Goal: Information Seeking & Learning: Learn about a topic

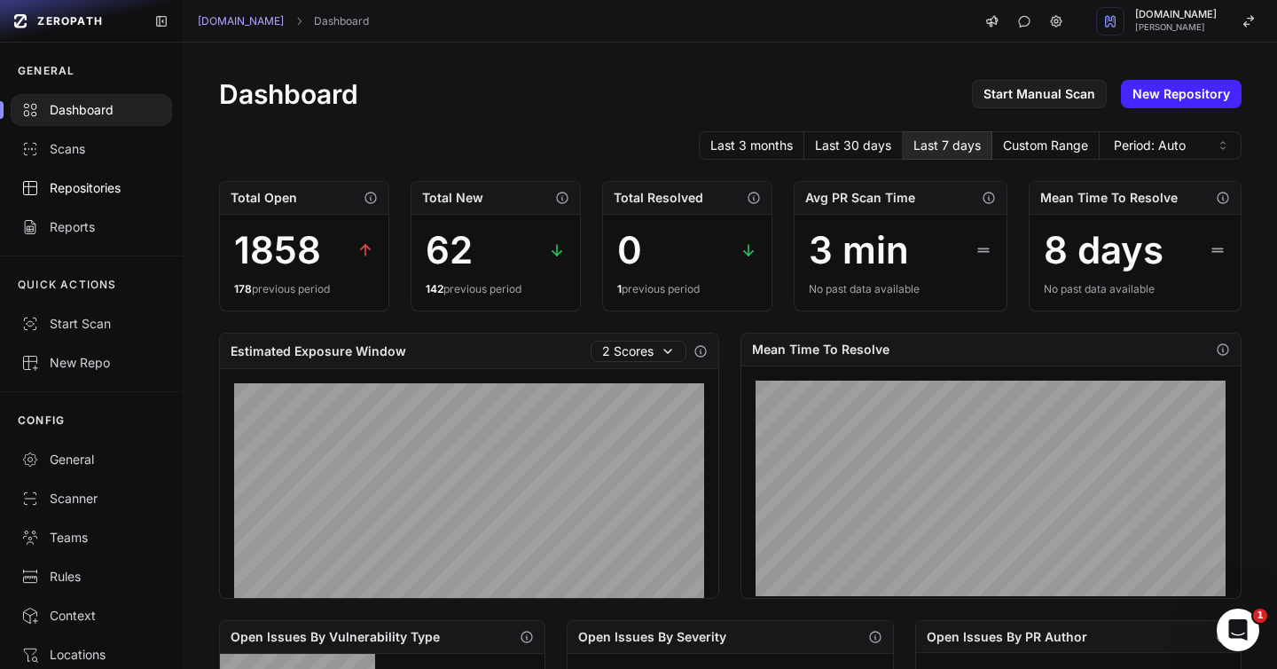
click at [80, 191] on div "Repositories" at bounding box center [91, 188] width 140 height 18
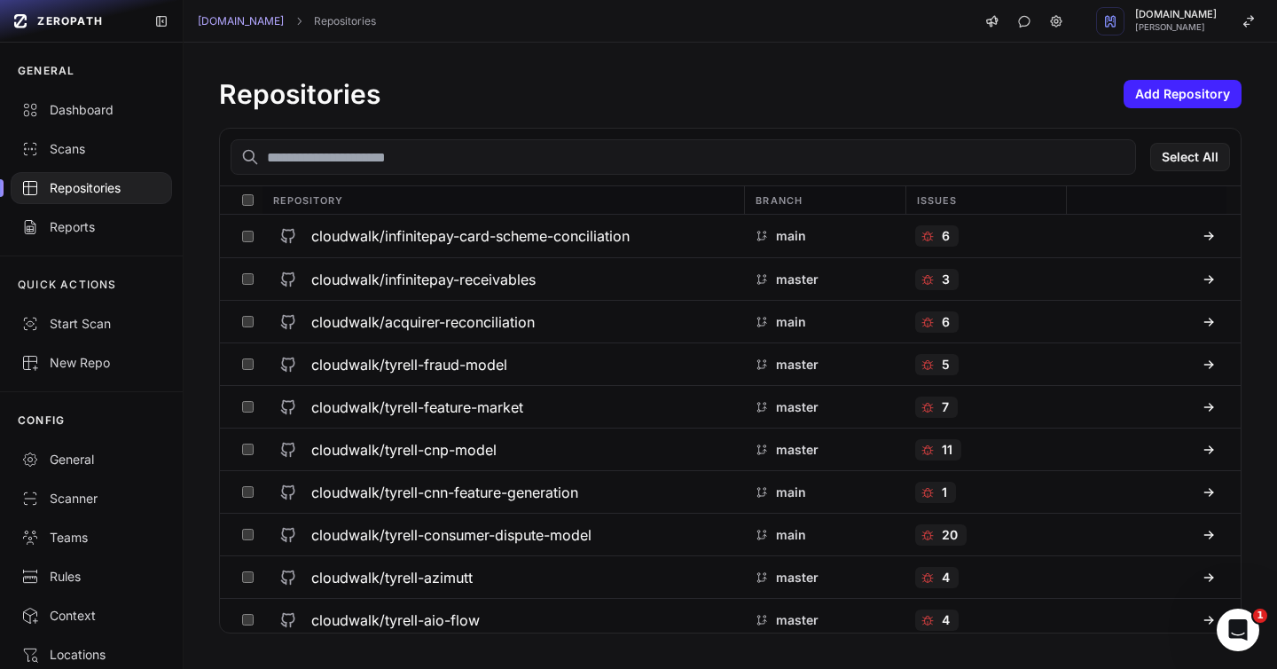
click at [340, 158] on input "text" at bounding box center [683, 156] width 905 height 35
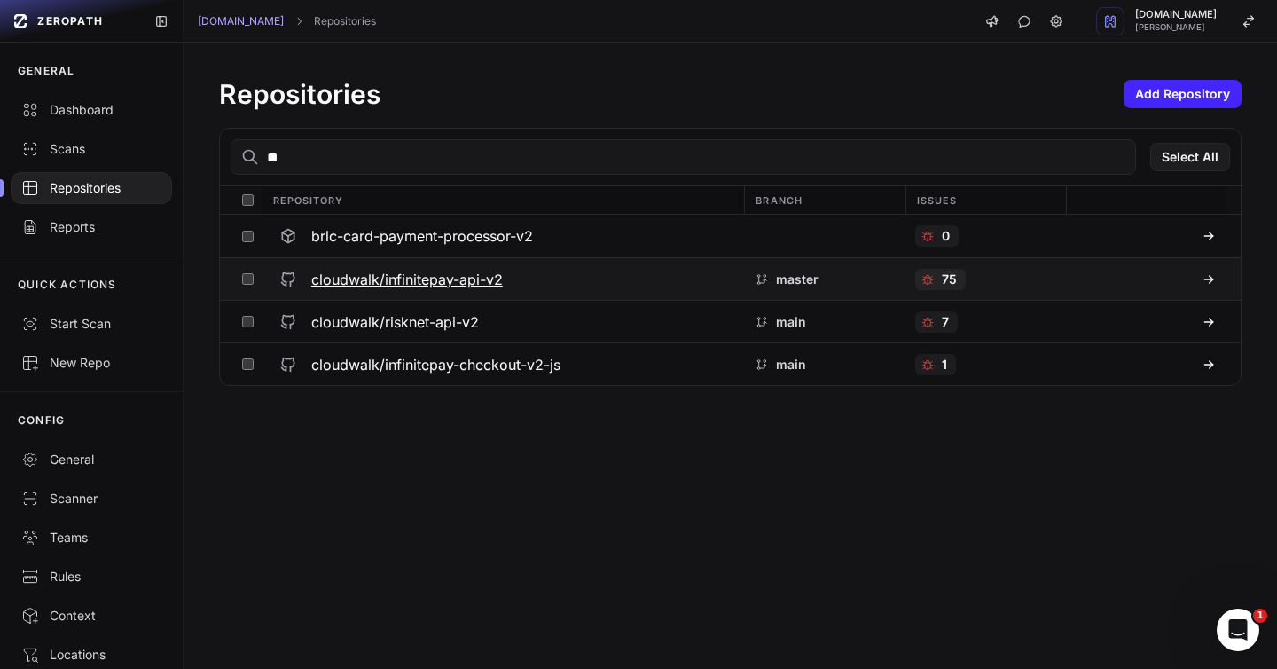
type input "**"
click at [380, 277] on h3 "cloudwalk/infinitepay-api-v2" at bounding box center [407, 279] width 192 height 21
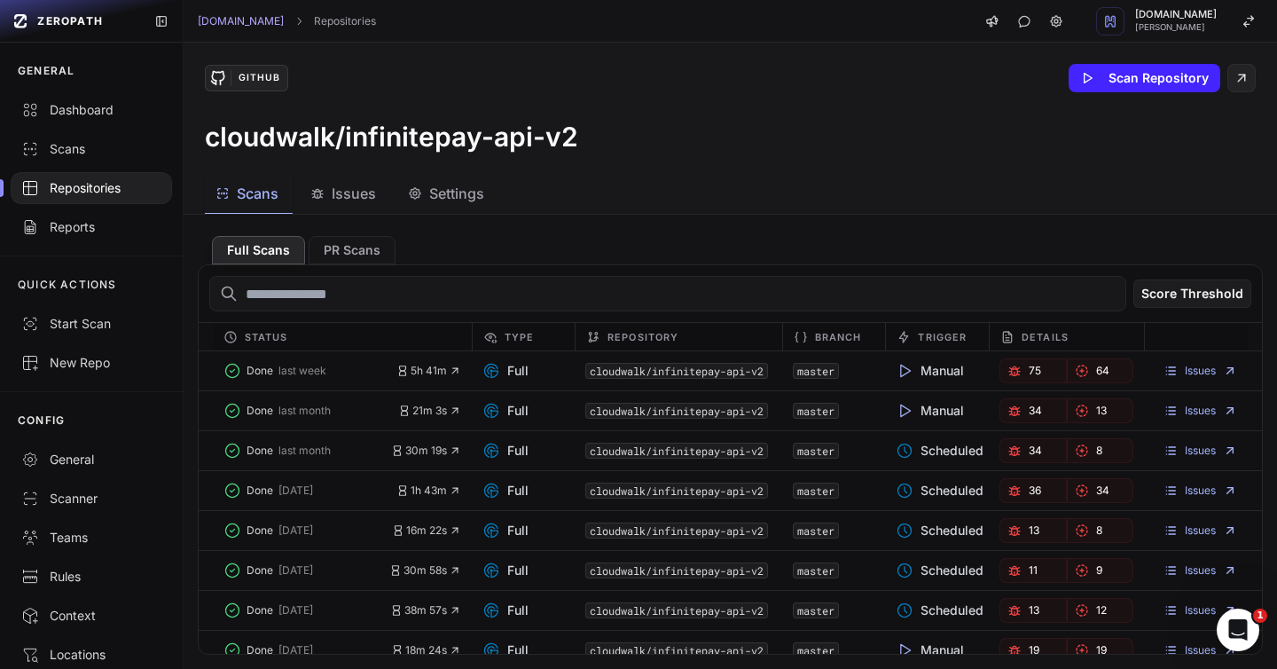
click at [342, 195] on span "Issues" at bounding box center [354, 193] width 44 height 21
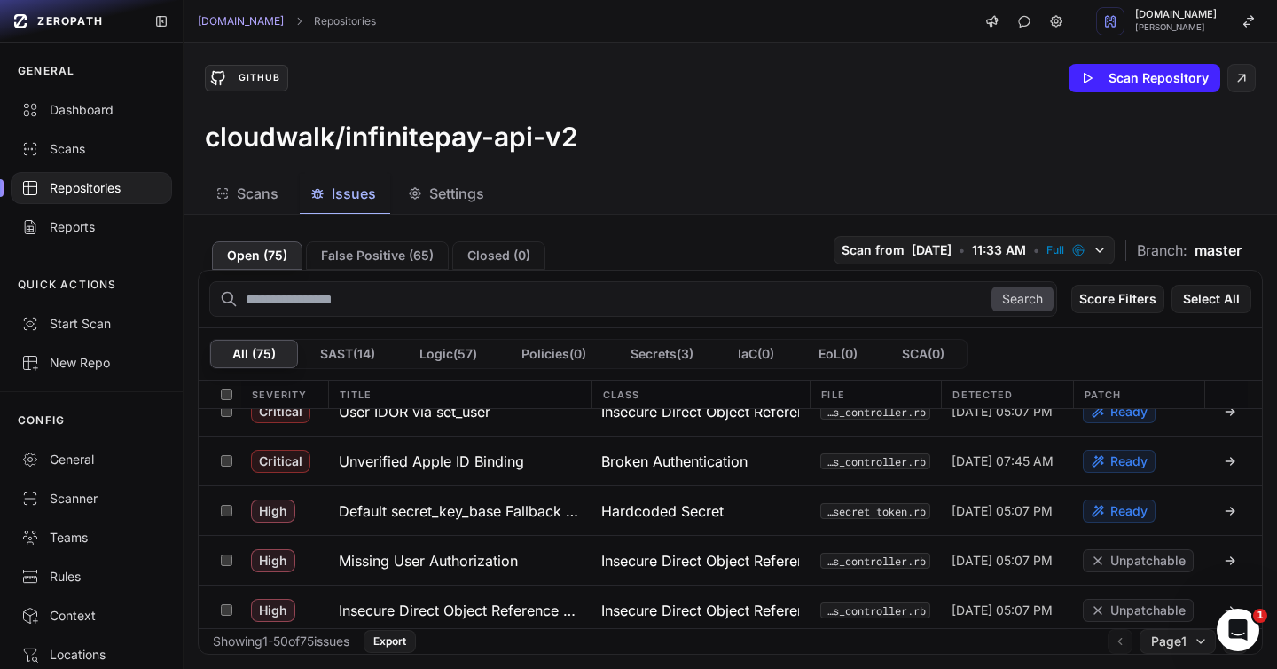
scroll to position [216, 0]
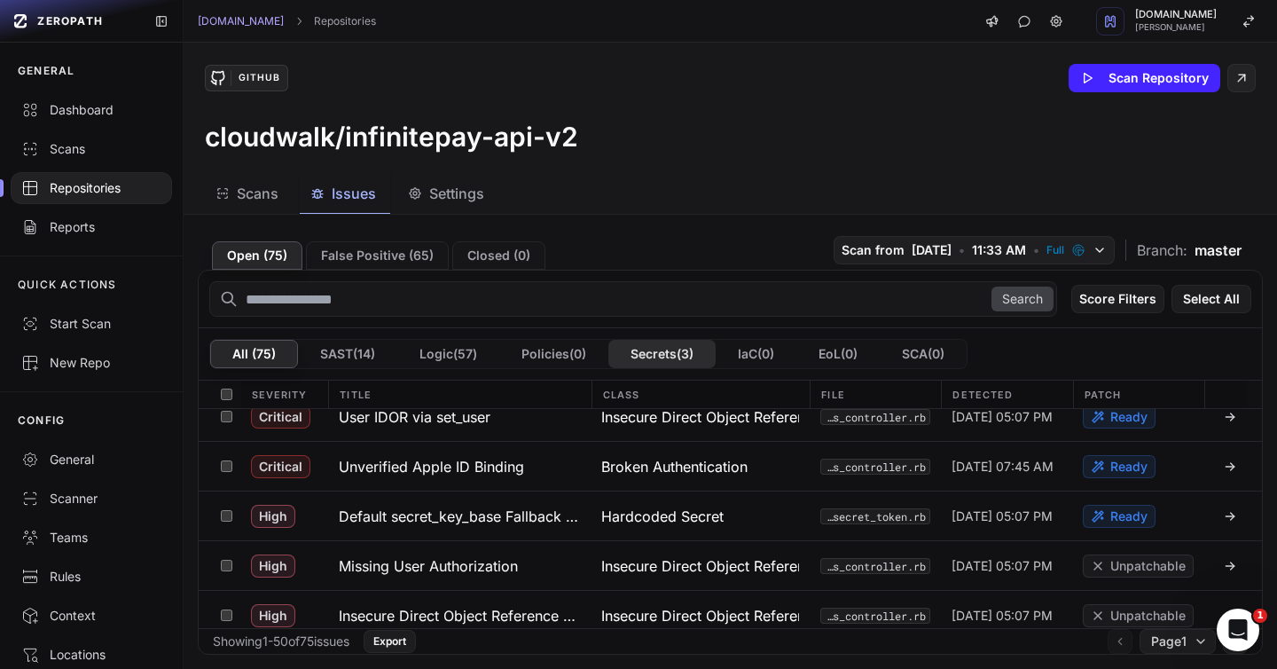
click at [669, 361] on button "Secrets ( 3 )" at bounding box center [661, 354] width 107 height 28
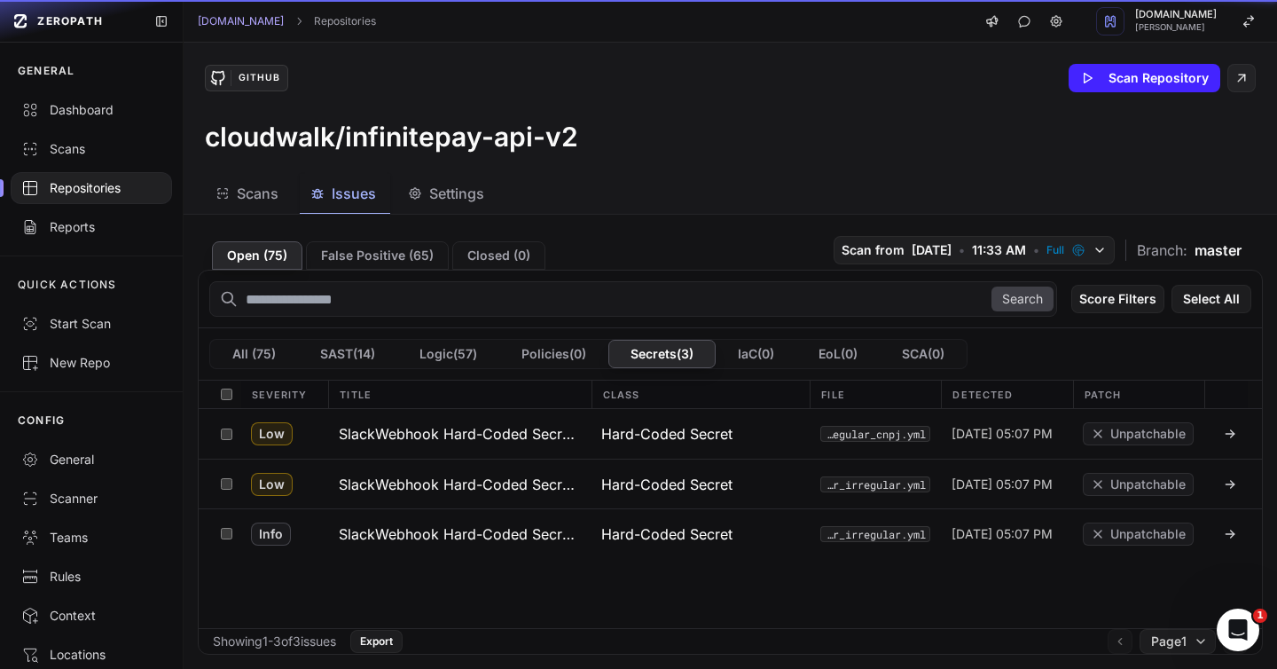
scroll to position [0, 0]
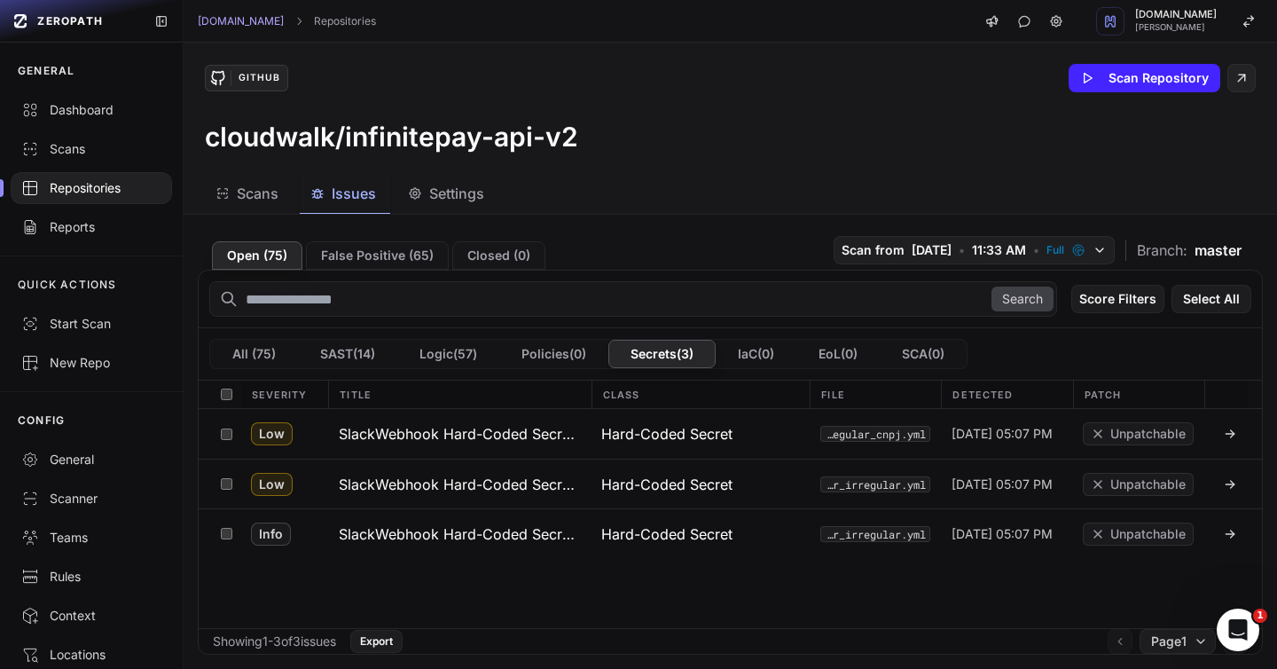
click at [489, 270] on div "Search Score Filters Select All All ( 75 ) SAST ( 14 ) Logic ( 57 ) Policies ( …" at bounding box center [730, 462] width 1065 height 385
click at [489, 256] on button "Closed ( 0 )" at bounding box center [498, 255] width 93 height 28
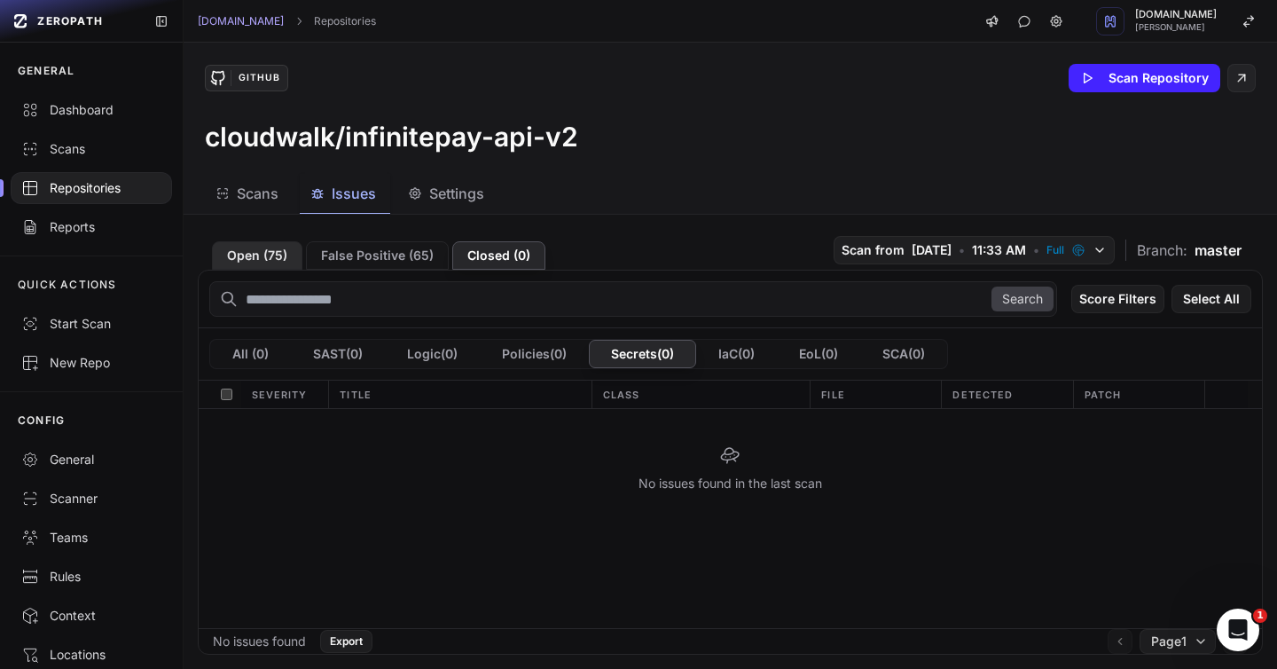
click at [254, 254] on button "Open ( 75 )" at bounding box center [257, 255] width 90 height 28
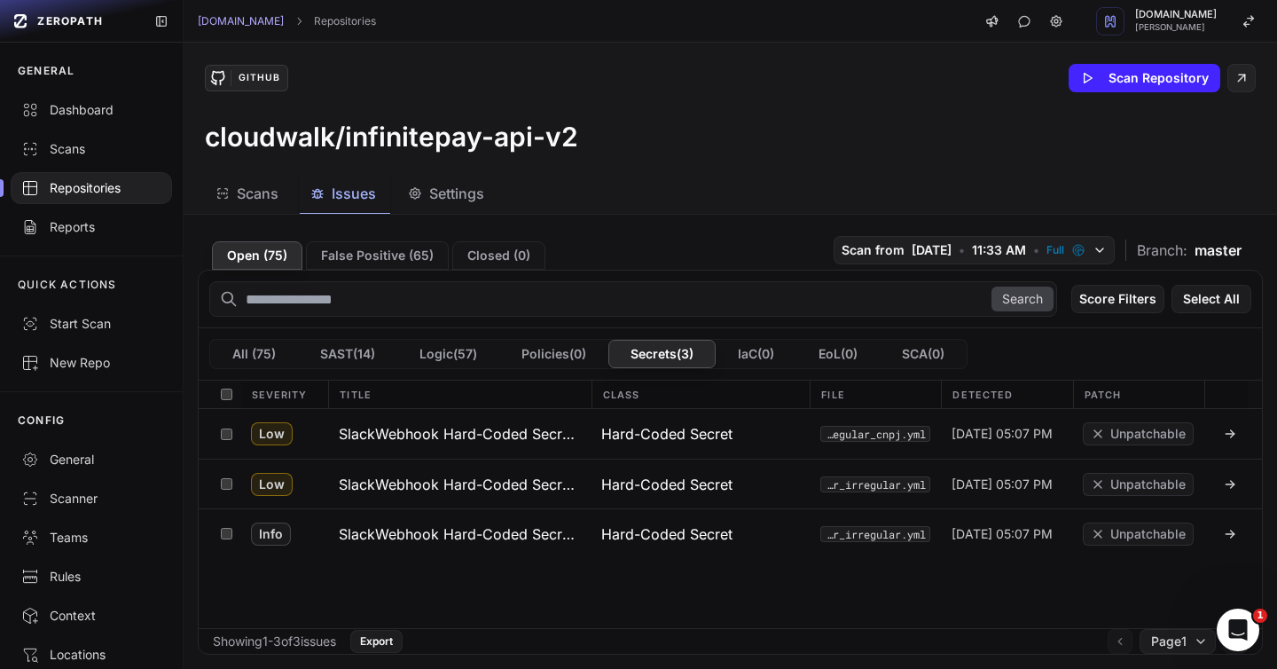
click at [263, 250] on button "Open ( 75 )" at bounding box center [257, 255] width 90 height 28
click at [261, 354] on button "All ( 75 )" at bounding box center [254, 354] width 88 height 28
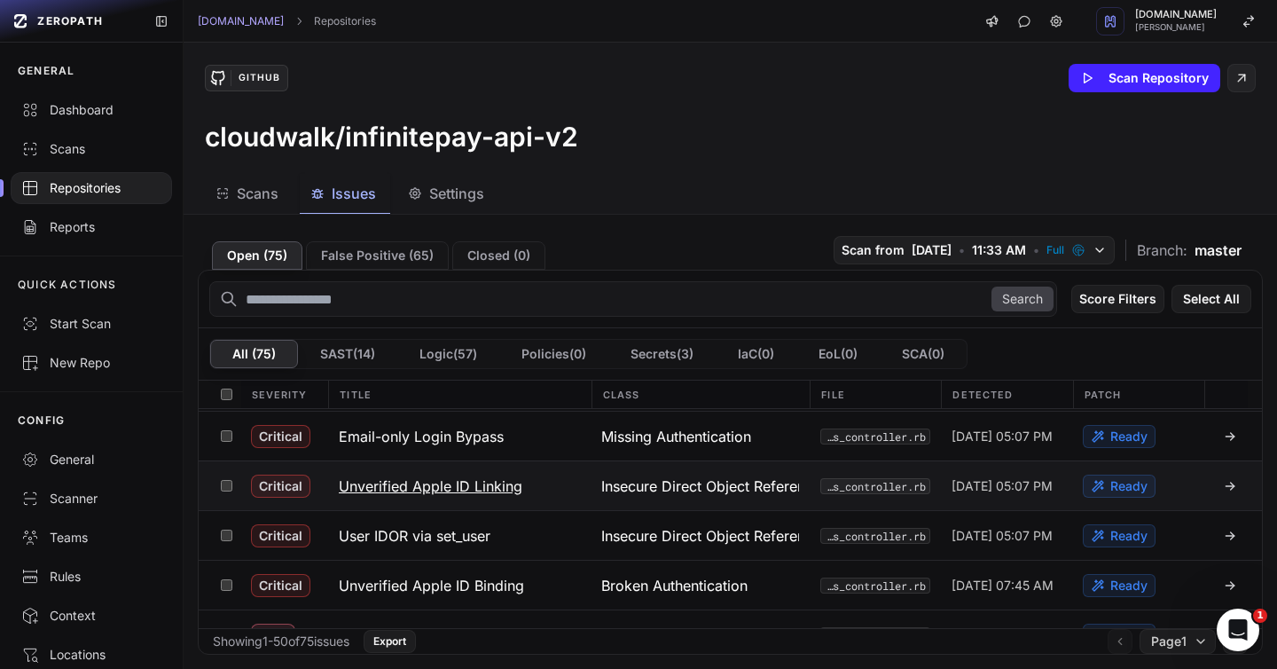
scroll to position [102, 0]
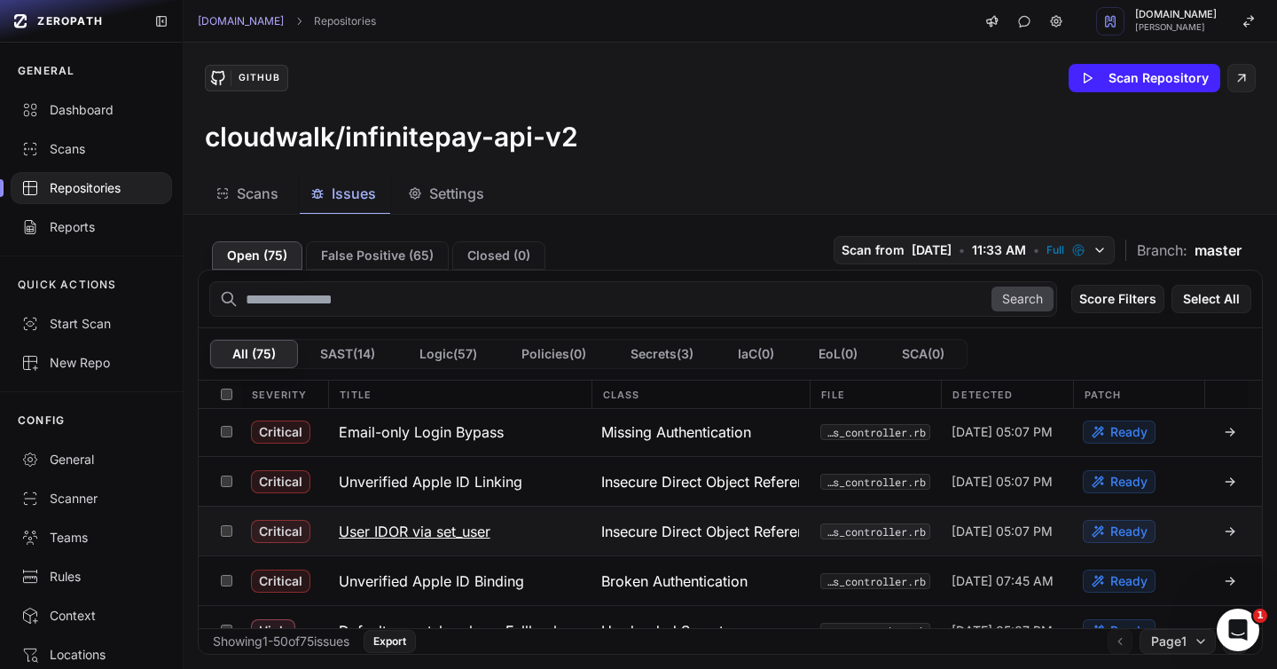
click at [390, 522] on h3 "User IDOR via set_user" at bounding box center [415, 530] width 152 height 21
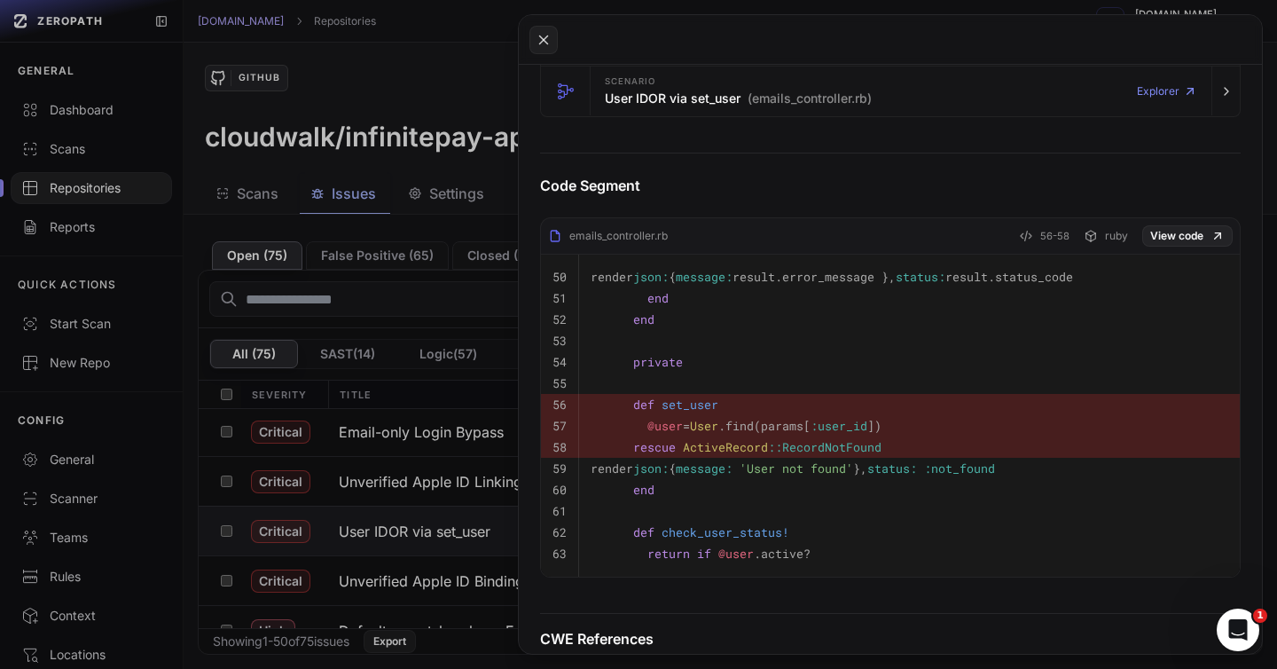
scroll to position [579, 0]
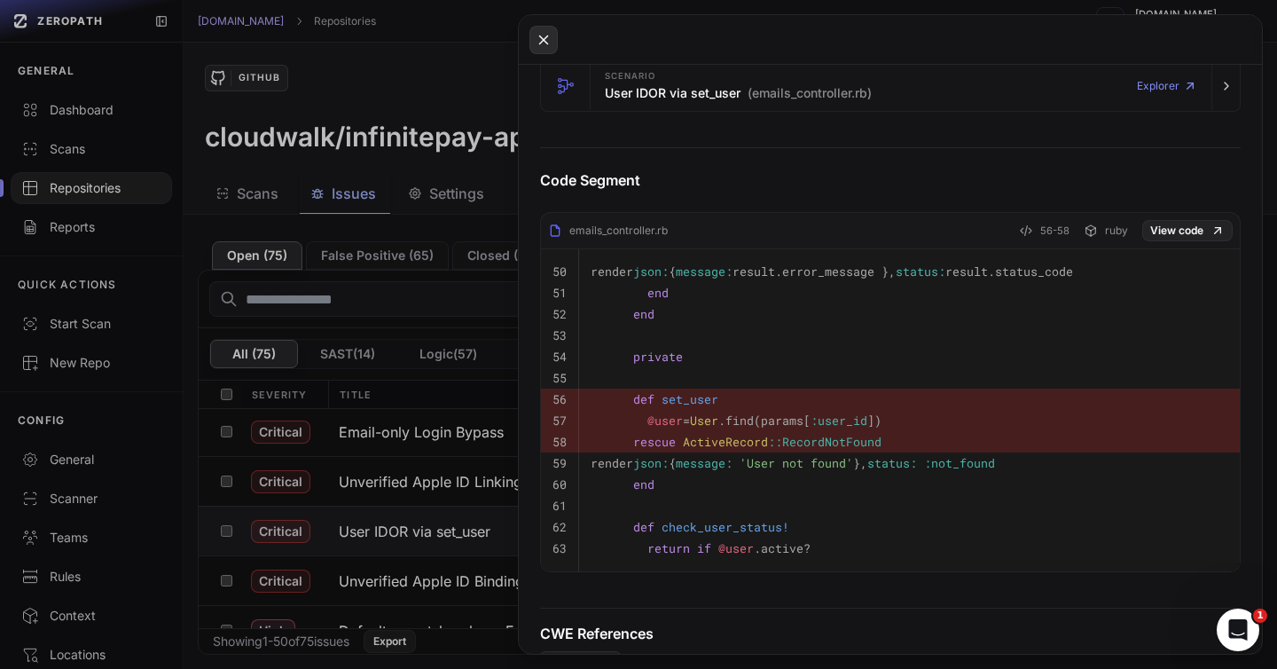
click at [536, 36] on icon at bounding box center [544, 39] width 16 height 21
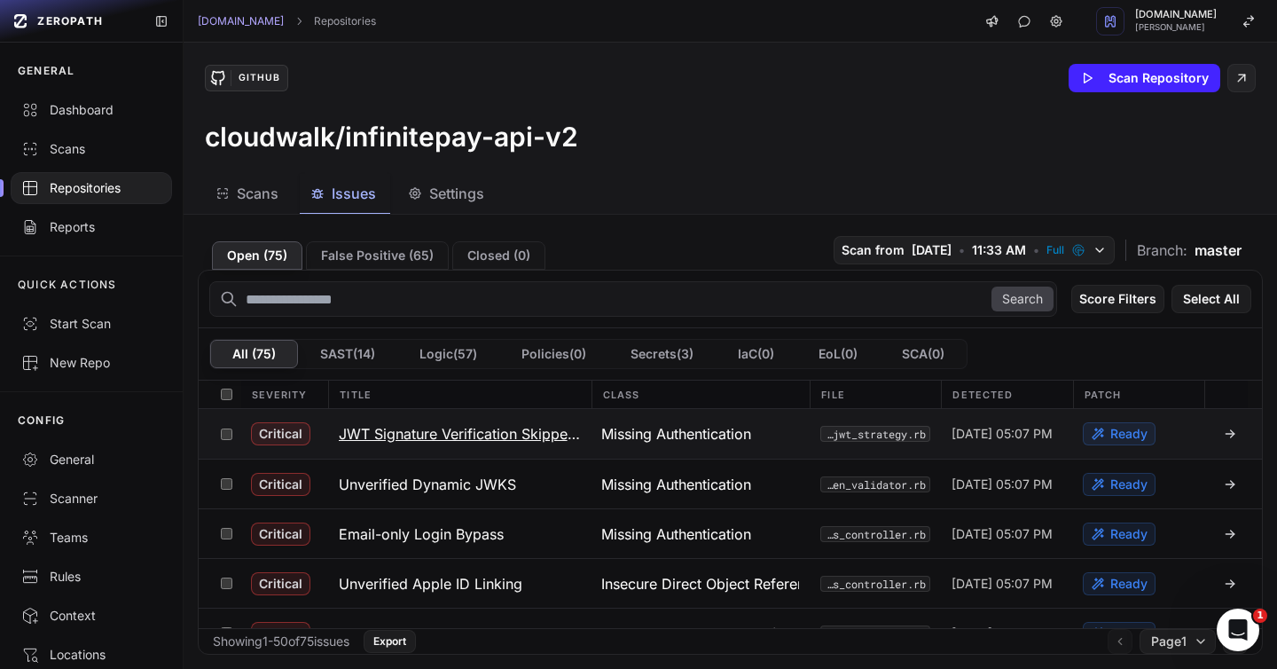
click at [391, 431] on h3 "JWT Signature Verification Skipped for Non-GET Requests (Authentication Bypass)" at bounding box center [459, 433] width 241 height 21
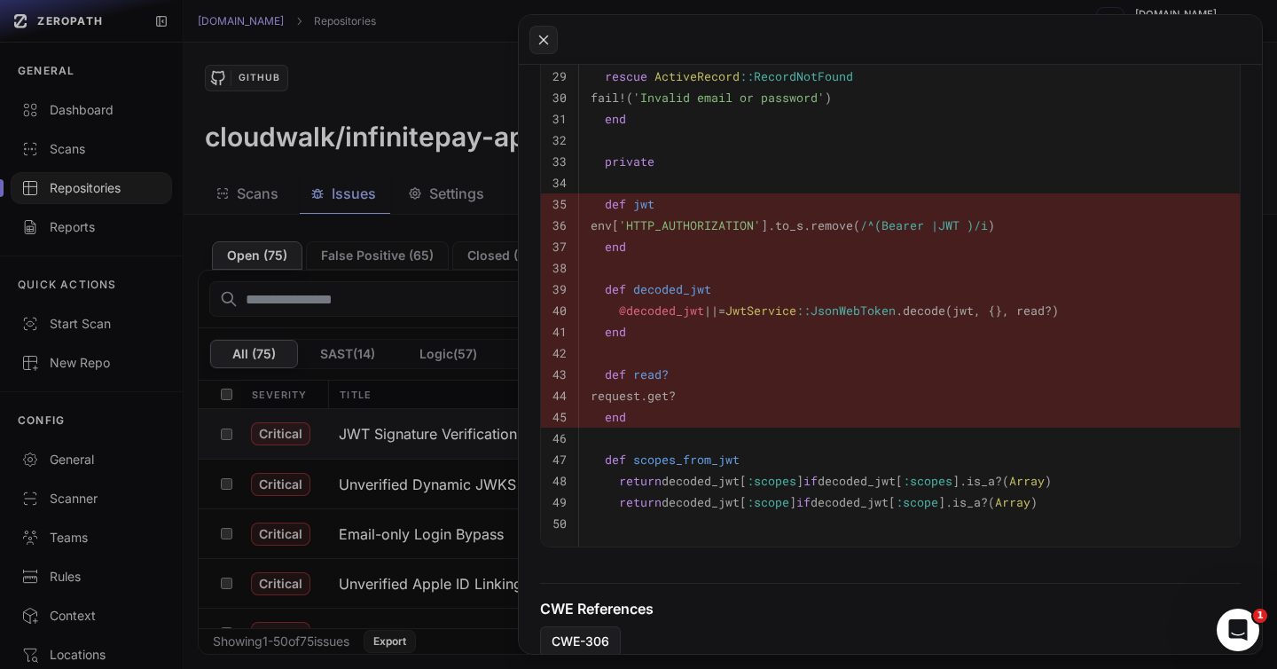
scroll to position [888, 0]
click at [535, 39] on button at bounding box center [543, 40] width 28 height 28
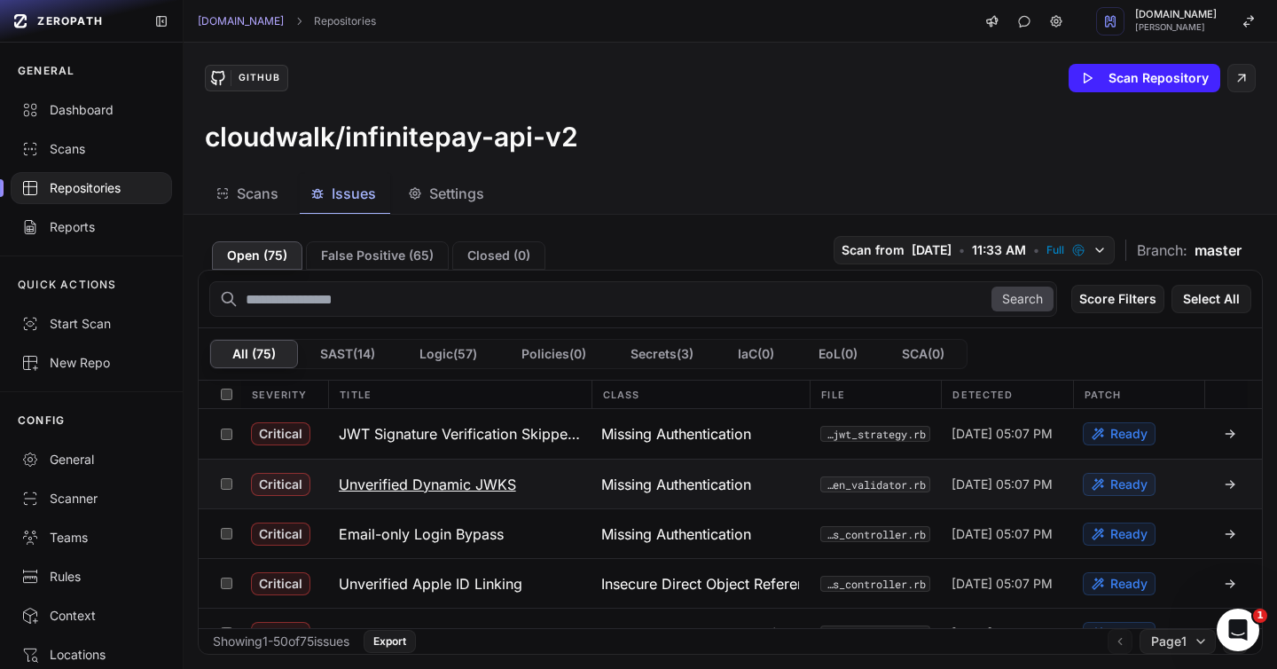
click at [398, 482] on h3 "Unverified Dynamic JWKS" at bounding box center [427, 484] width 177 height 21
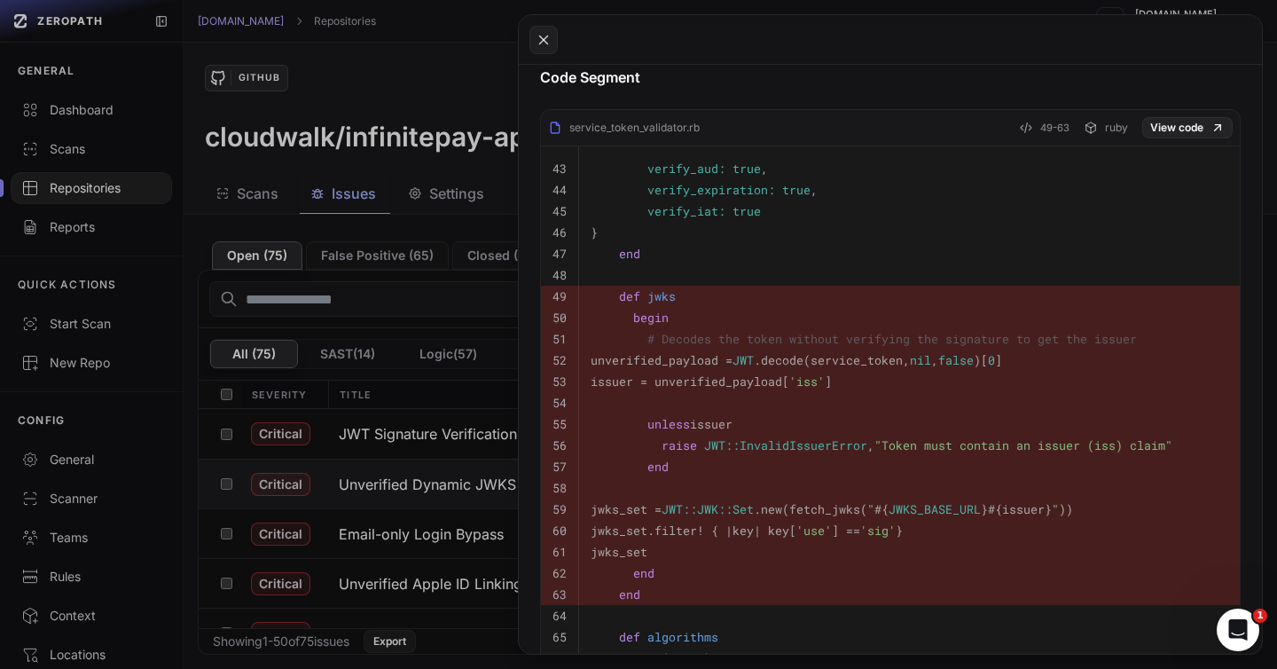
scroll to position [847, 0]
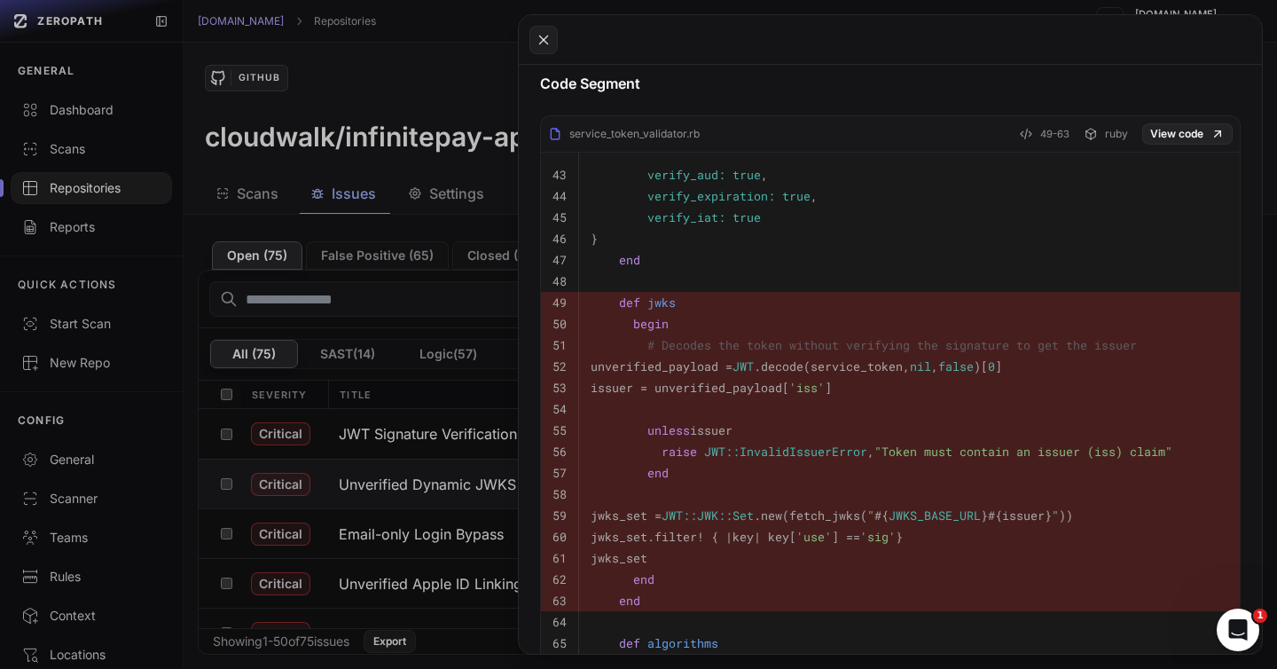
click at [433, 67] on button at bounding box center [638, 334] width 1277 height 669
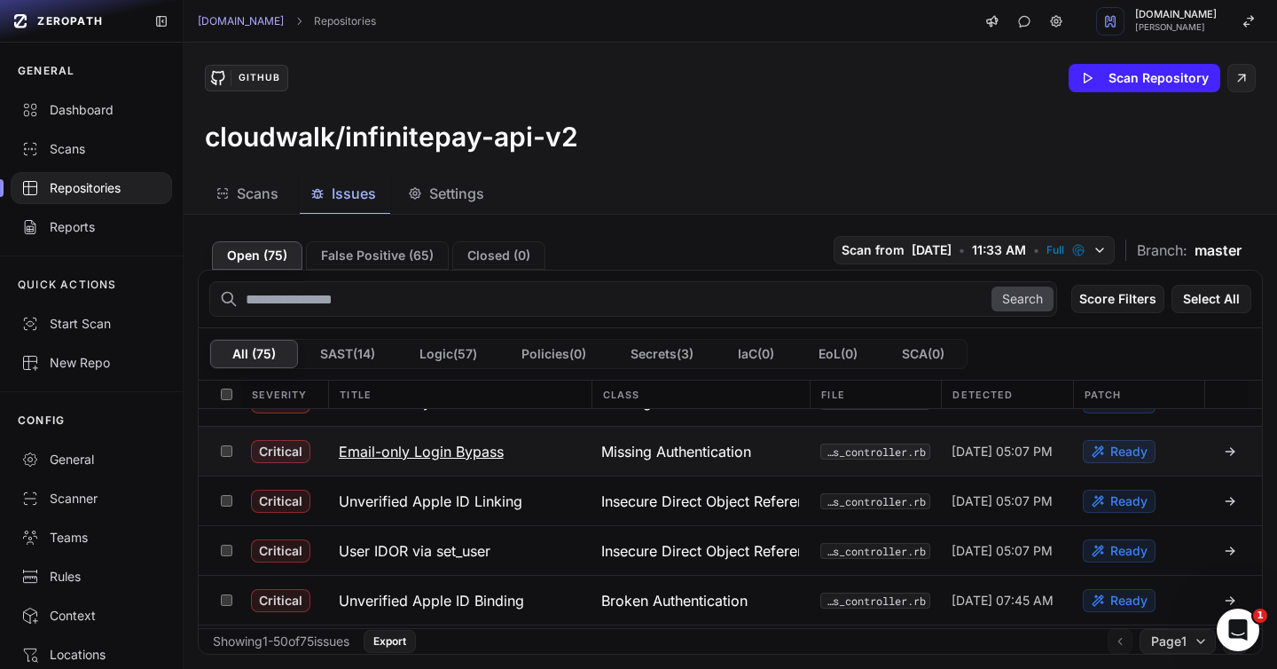
scroll to position [84, 0]
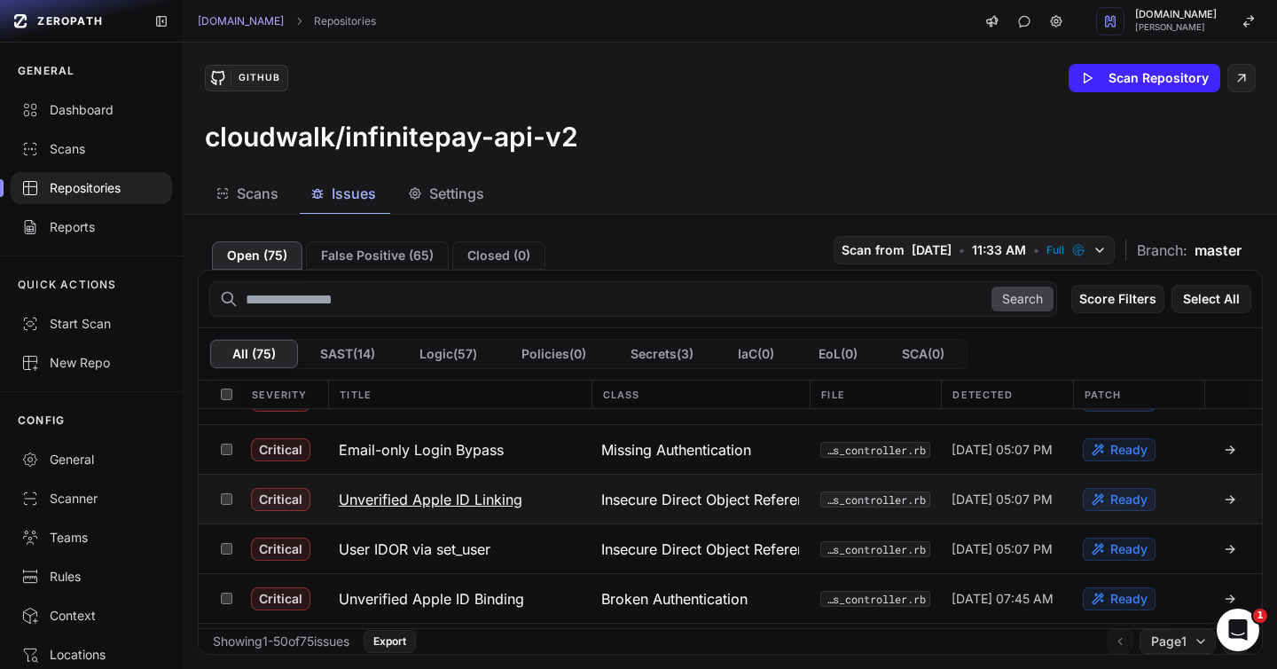
click at [378, 499] on h3 "Unverified Apple ID Linking" at bounding box center [431, 499] width 184 height 21
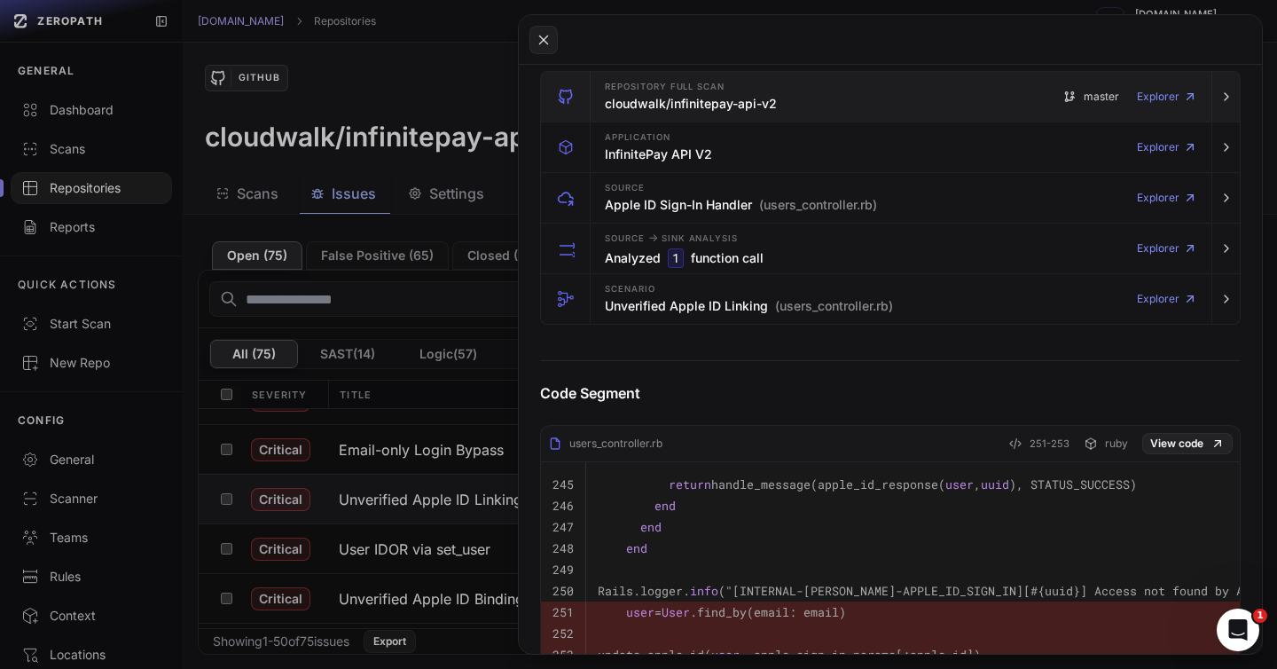
scroll to position [71, 0]
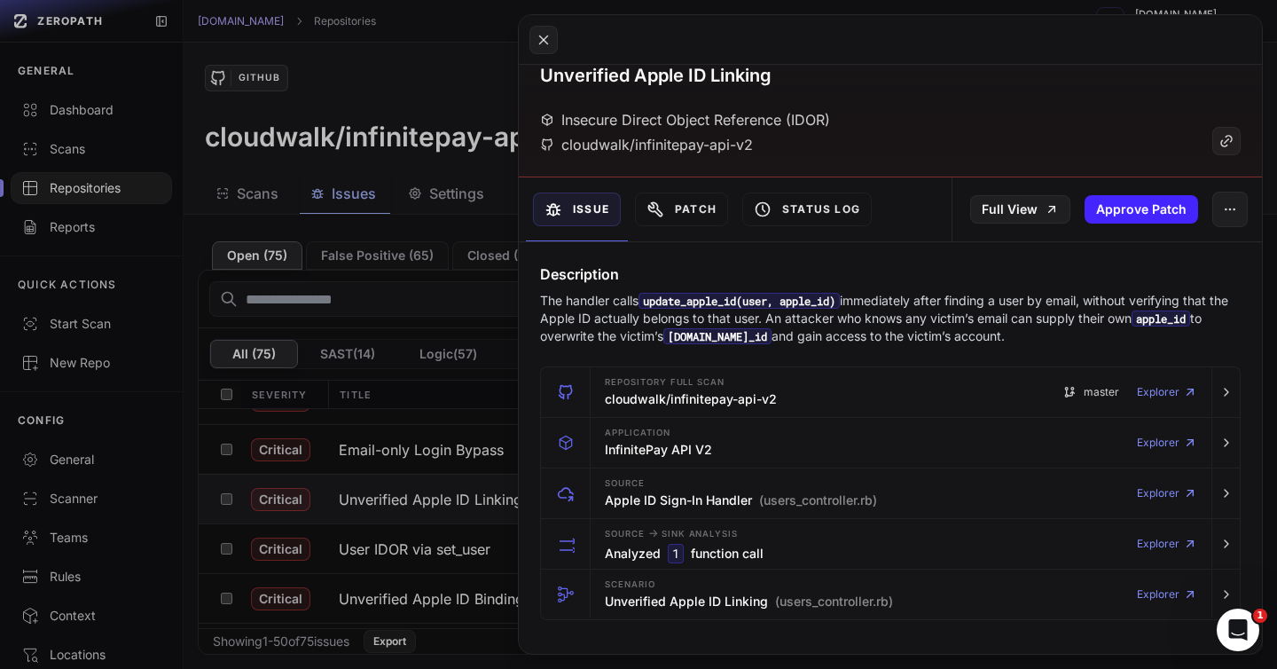
click at [481, 106] on button at bounding box center [638, 334] width 1277 height 669
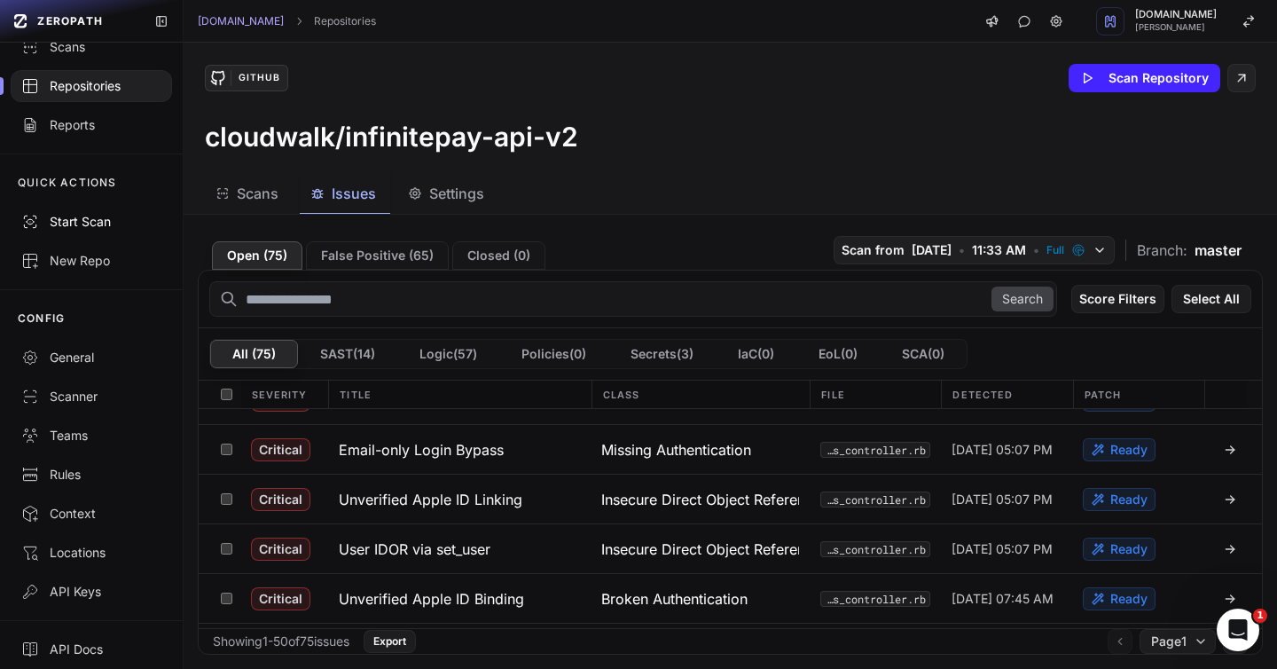
scroll to position [111, 0]
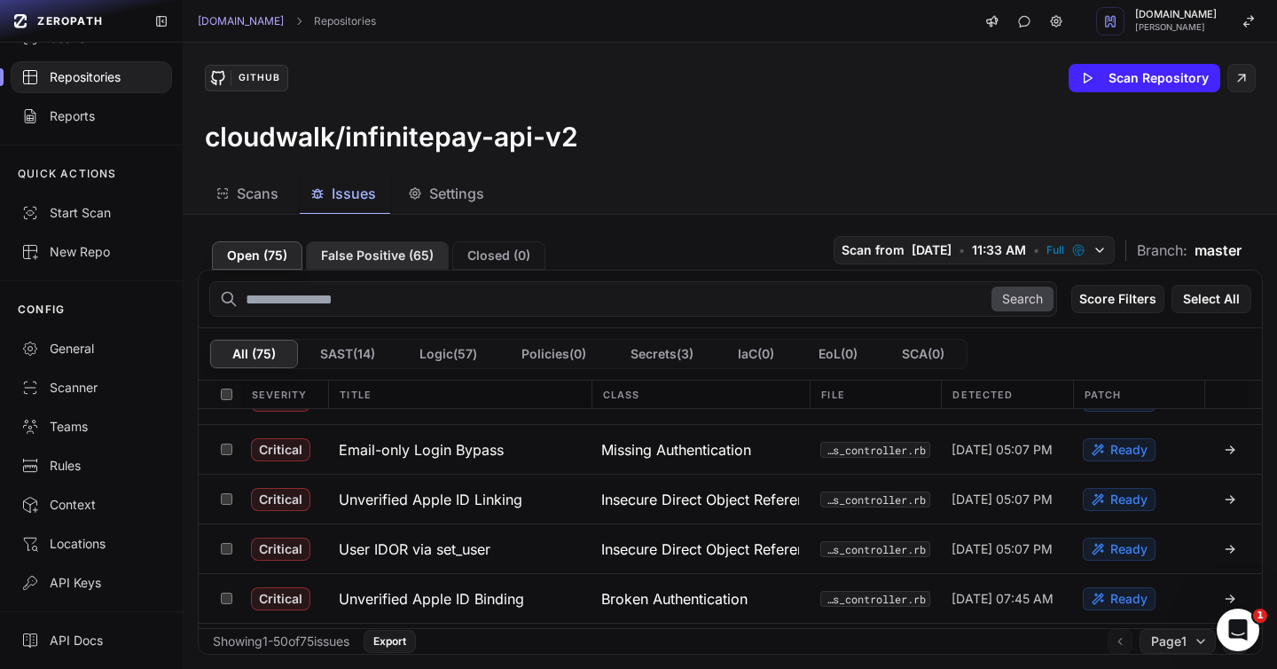
click at [380, 258] on button "False Positive ( 65 )" at bounding box center [377, 255] width 143 height 28
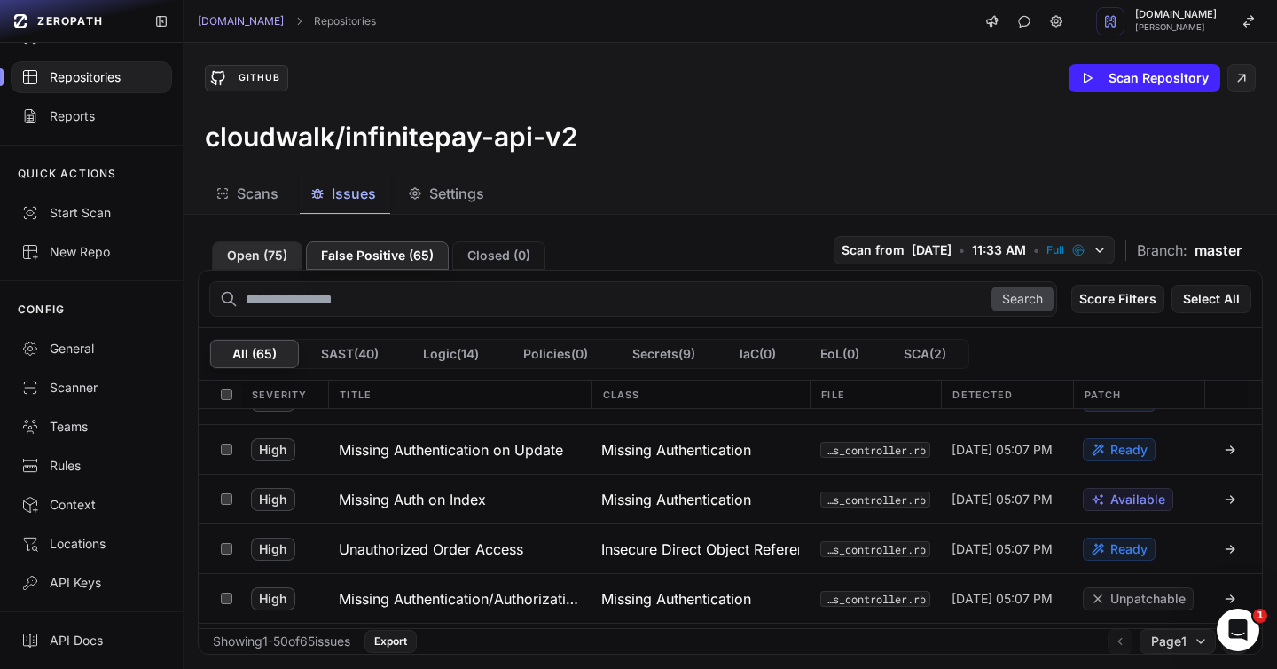
click at [257, 255] on button "Open ( 75 )" at bounding box center [257, 255] width 90 height 28
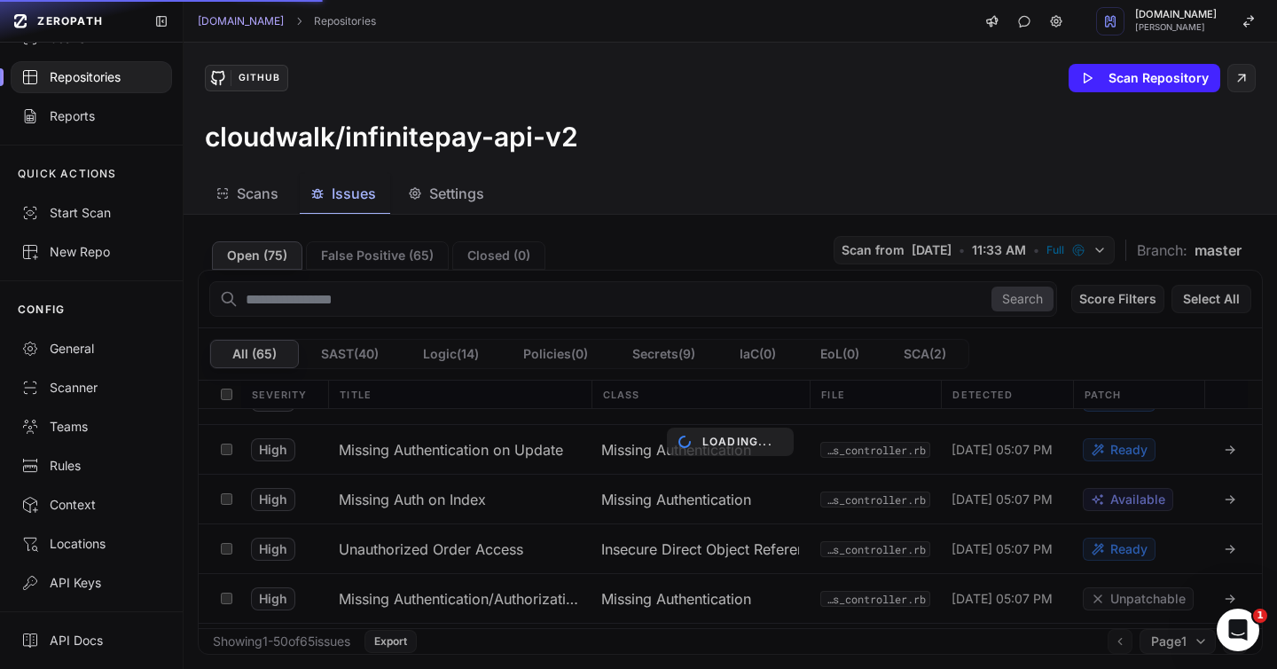
click at [268, 201] on span "Scans" at bounding box center [258, 193] width 42 height 21
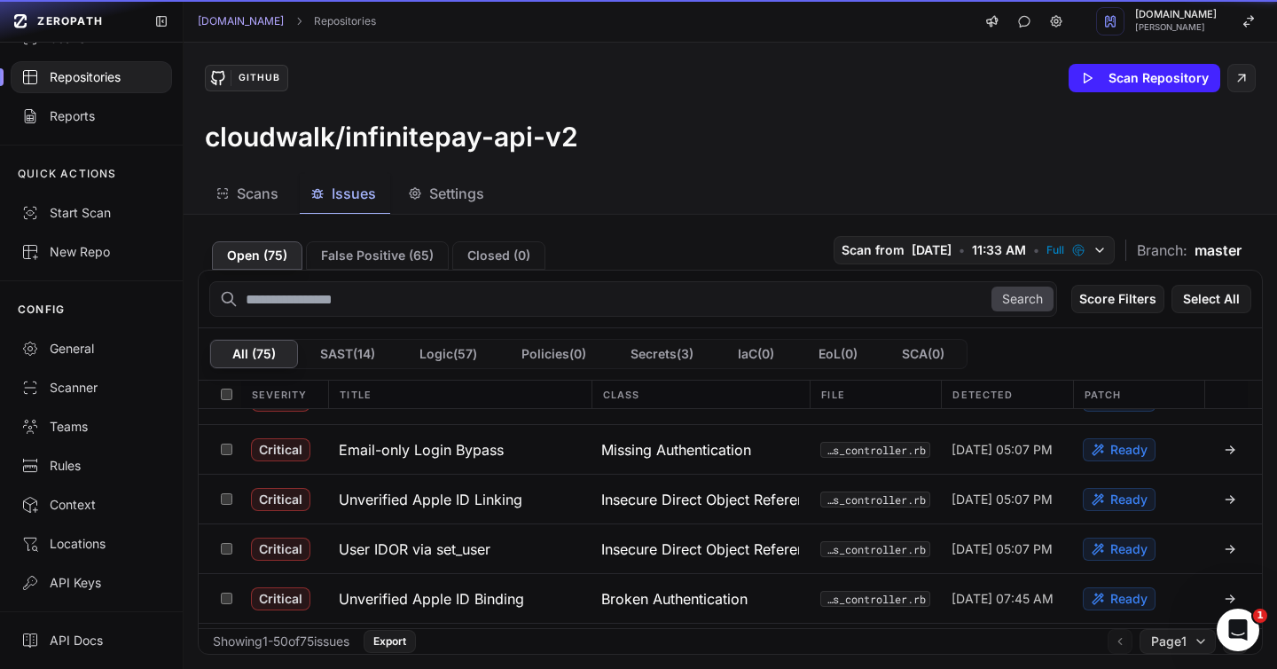
click at [348, 177] on button "Issues" at bounding box center [345, 194] width 90 height 40
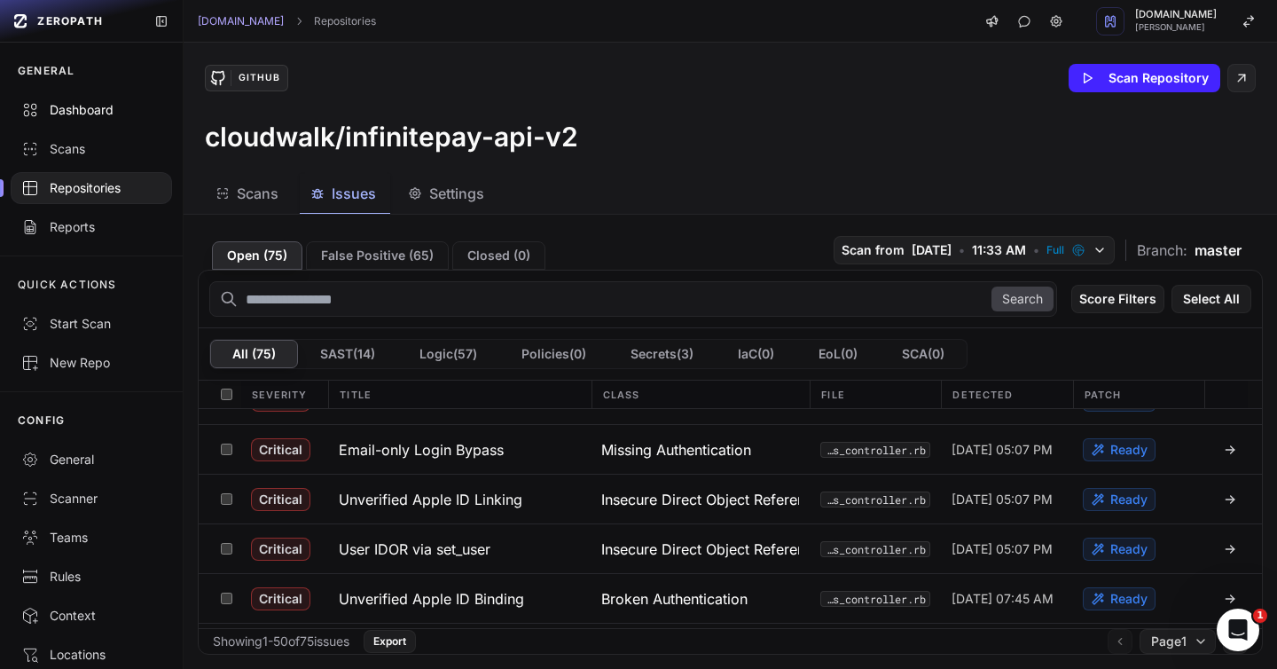
click at [90, 104] on div "Dashboard" at bounding box center [91, 110] width 140 height 18
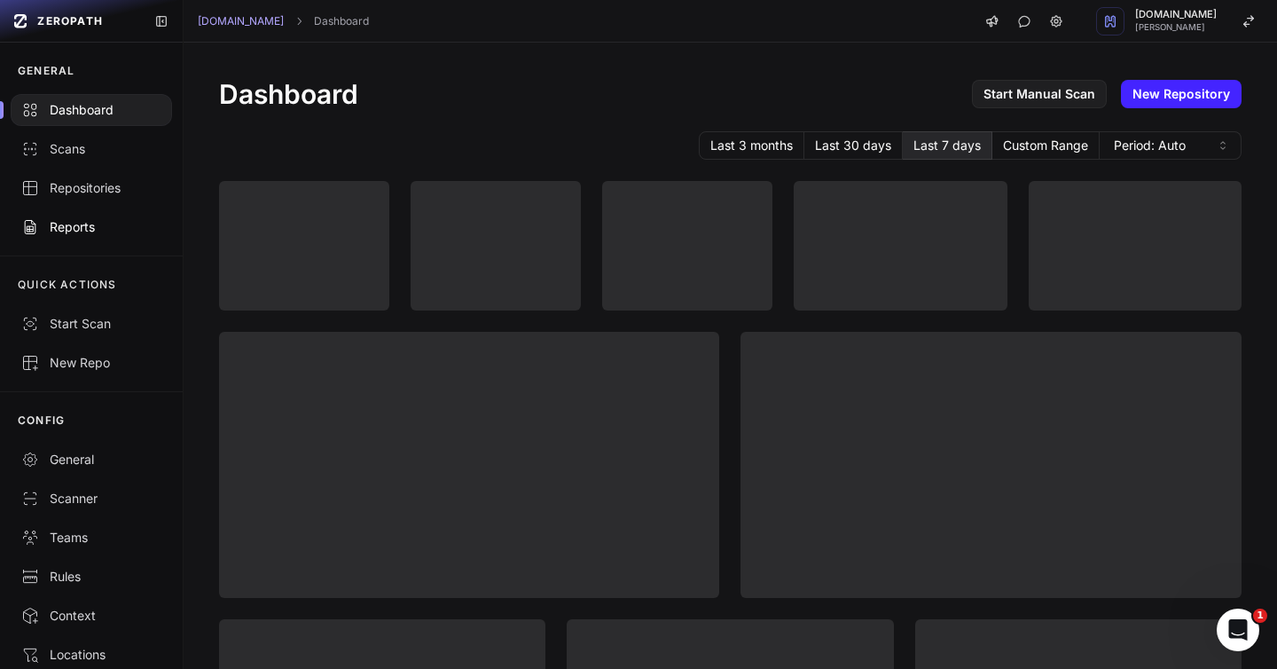
click at [78, 224] on div "Reports" at bounding box center [91, 227] width 140 height 18
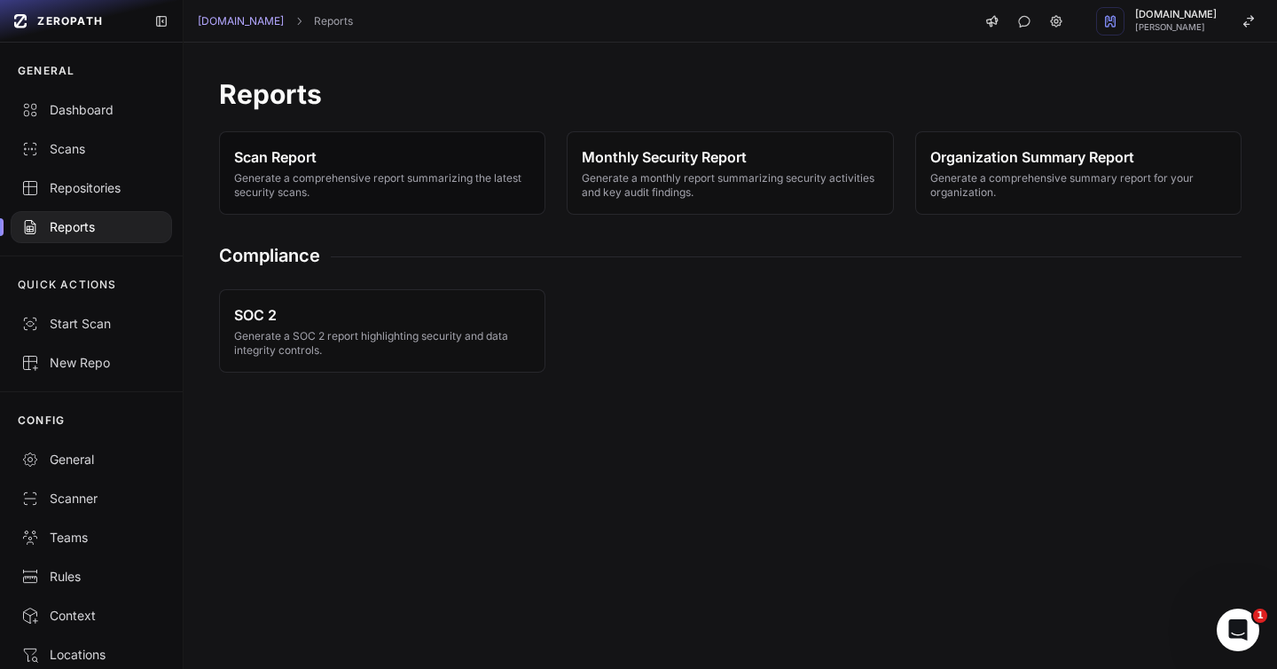
click at [325, 193] on span "Generate a comprehensive report summarizing the latest security scans." at bounding box center [382, 185] width 296 height 28
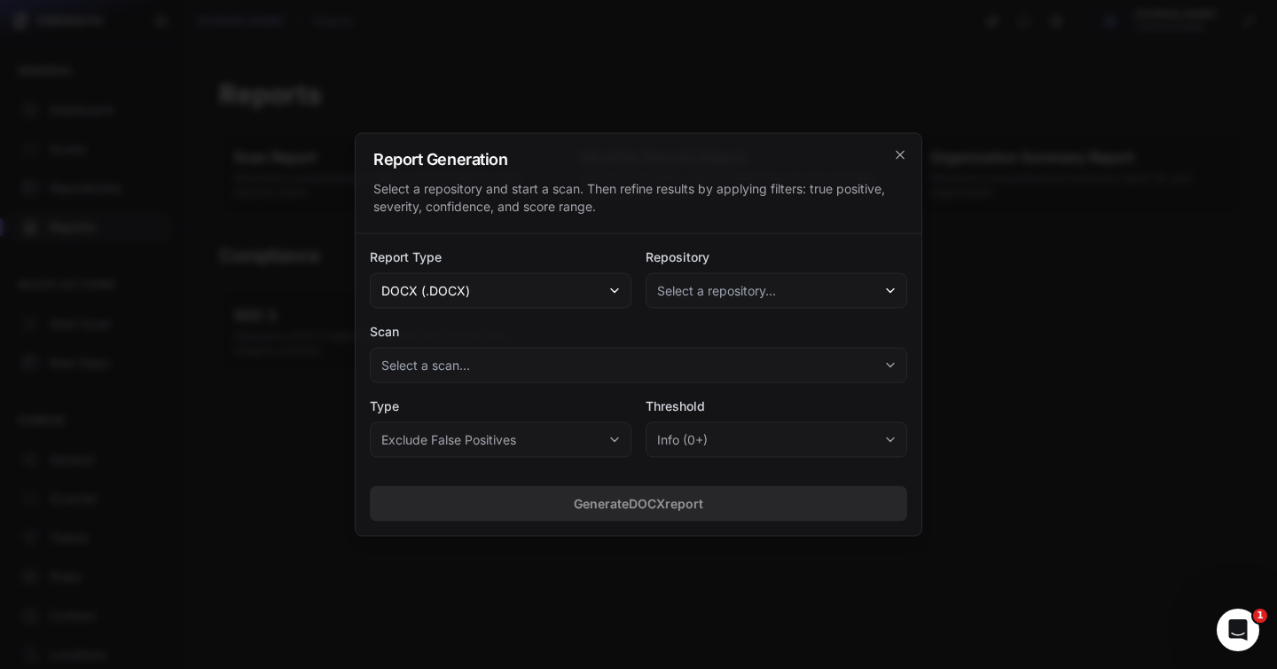
click at [911, 139] on div "Report Generation Select a repository and start a scan. Then refine results by …" at bounding box center [639, 184] width 566 height 100
click at [901, 151] on icon "cross 2," at bounding box center [900, 155] width 14 height 14
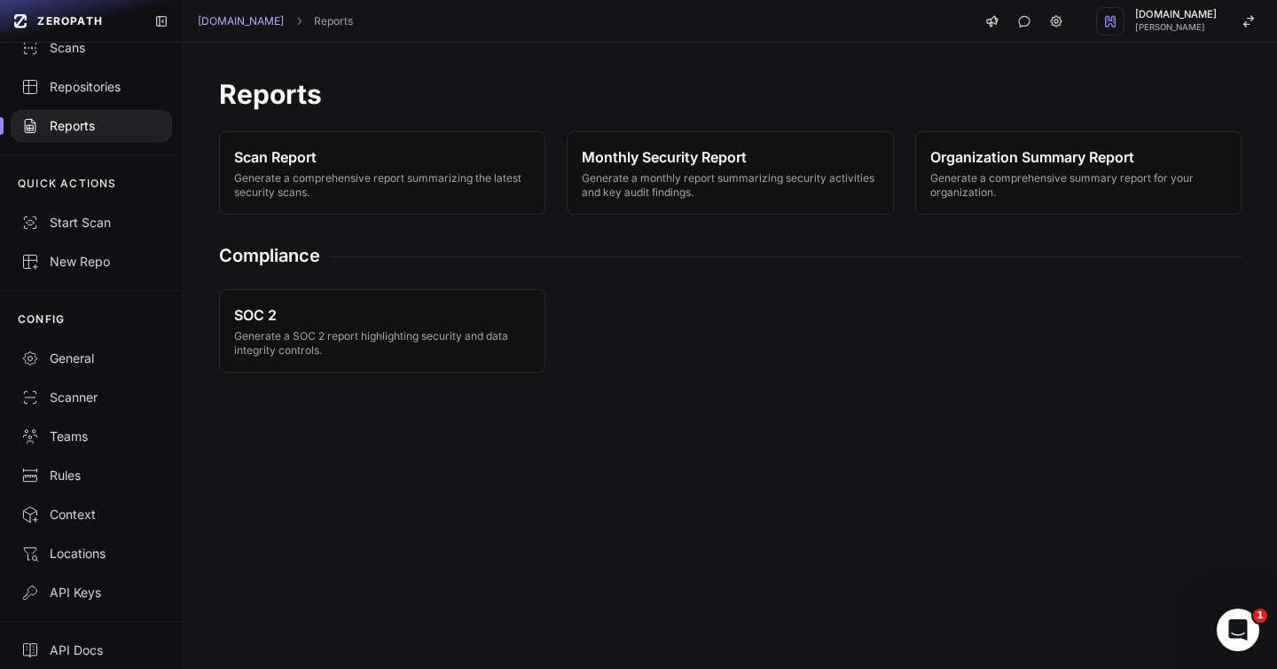
scroll to position [111, 0]
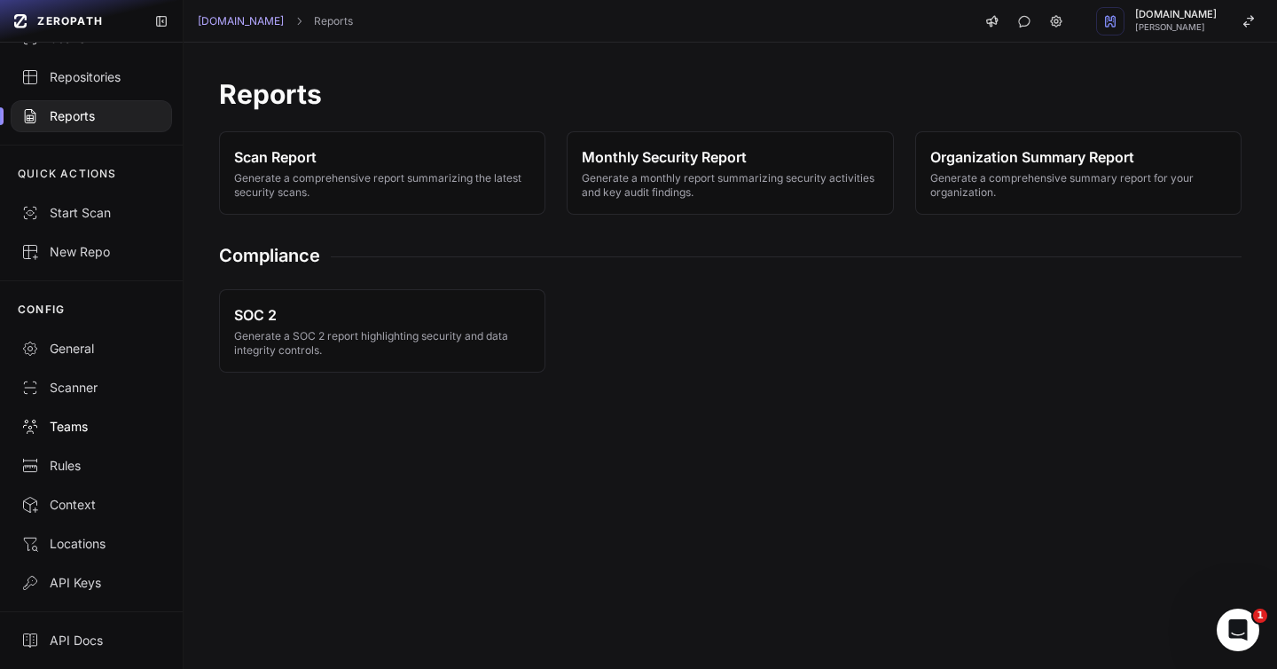
click at [74, 429] on div "Teams" at bounding box center [91, 427] width 140 height 18
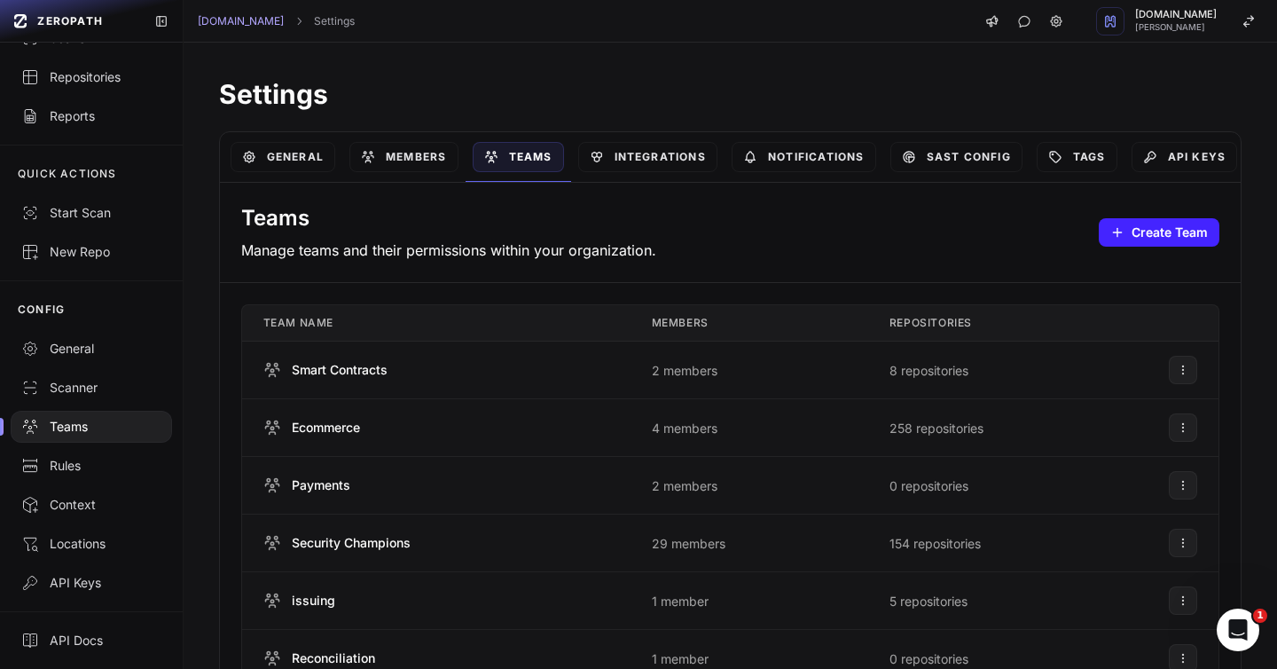
click at [427, 238] on div "Teams Manage teams and their permissions within your organization." at bounding box center [448, 232] width 415 height 57
click at [450, 239] on p "Manage teams and their permissions within your organization." at bounding box center [448, 249] width 415 height 21
click at [404, 236] on div "Teams Manage teams and their permissions within your organization." at bounding box center [448, 232] width 415 height 57
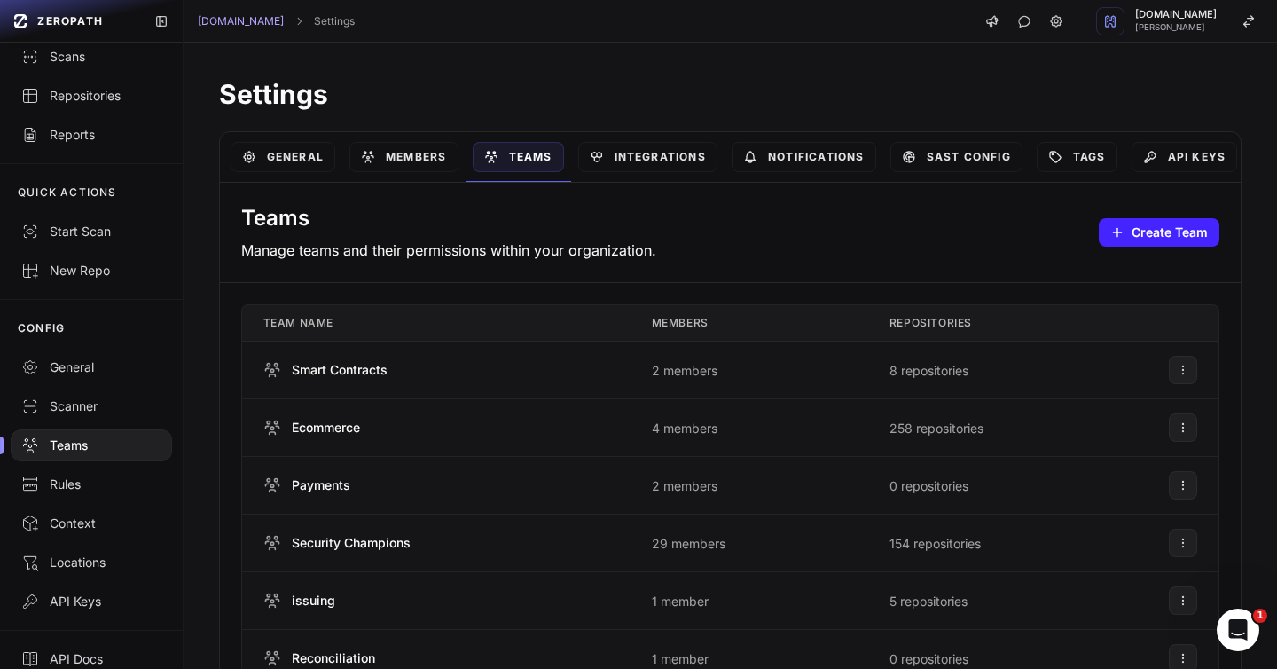
click at [81, 346] on div "CONFIG" at bounding box center [91, 328] width 183 height 39
click at [75, 359] on div "General" at bounding box center [91, 367] width 140 height 18
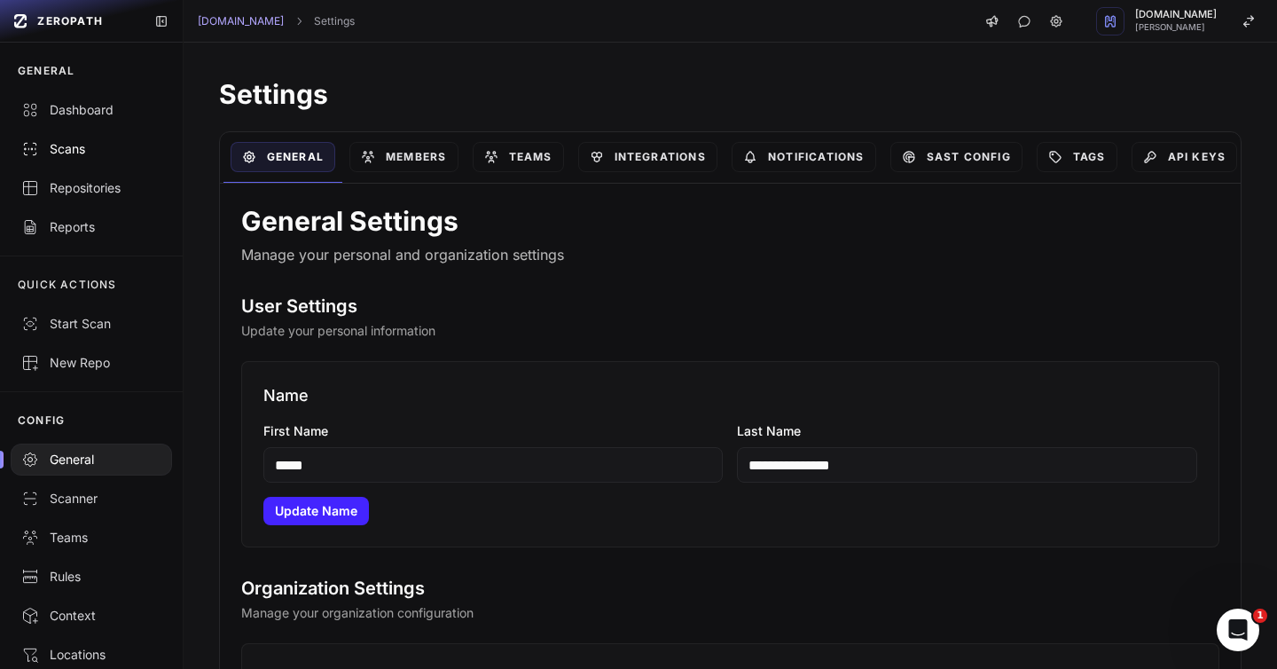
click at [74, 145] on div "Scans" at bounding box center [91, 149] width 140 height 18
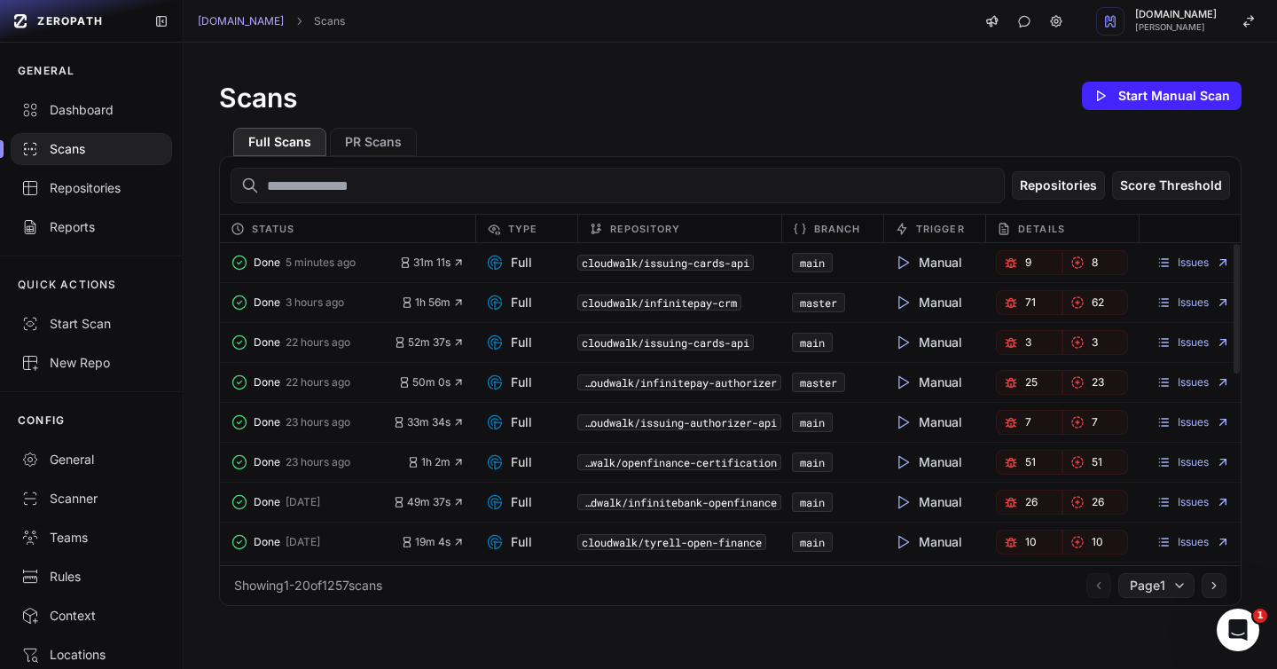
click at [372, 189] on input "text" at bounding box center [618, 185] width 774 height 35
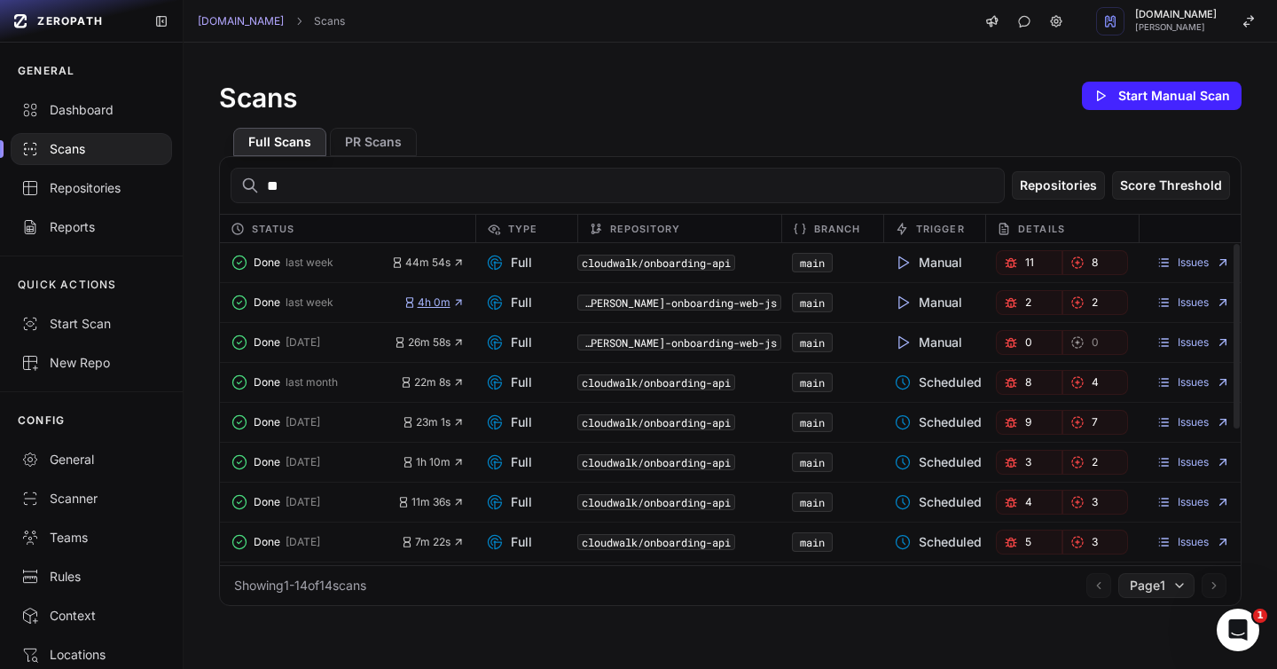
type input "*"
click at [598, 257] on code "cloudwalk/infinitepay-api-v2" at bounding box center [668, 262] width 183 height 16
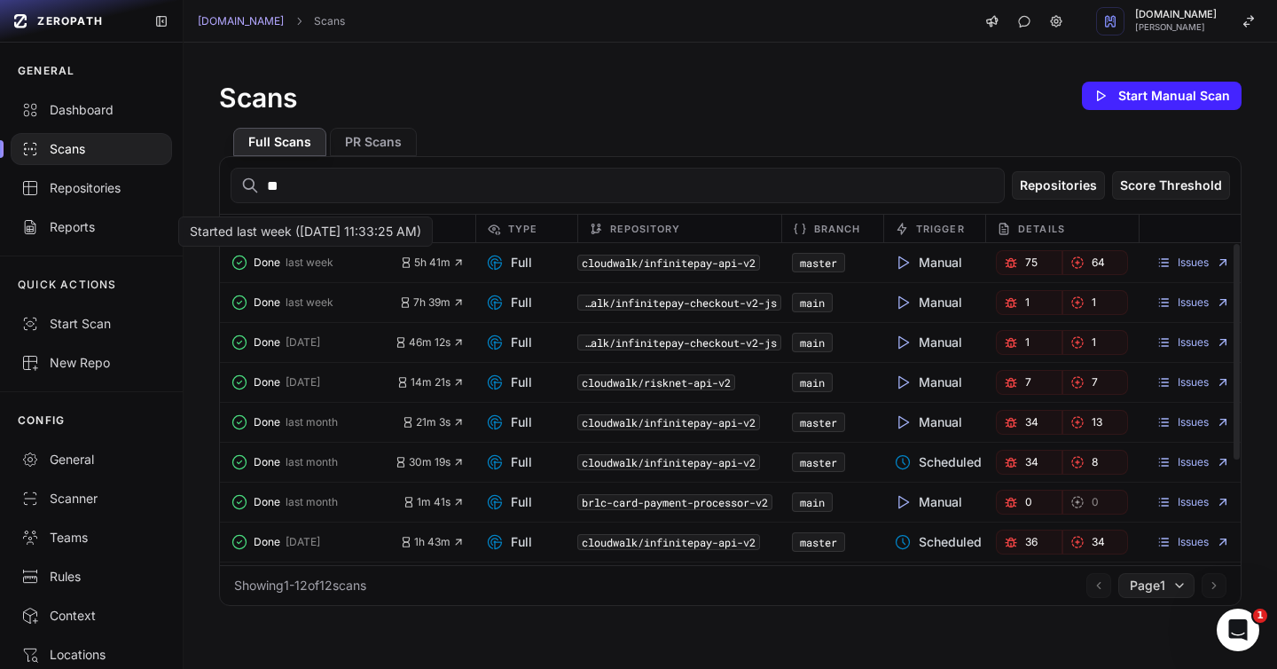
click at [266, 262] on span "Done" at bounding box center [267, 262] width 27 height 14
click at [263, 255] on span "Done" at bounding box center [267, 262] width 27 height 14
click at [305, 184] on input "**" at bounding box center [618, 185] width 774 height 35
type input "*"
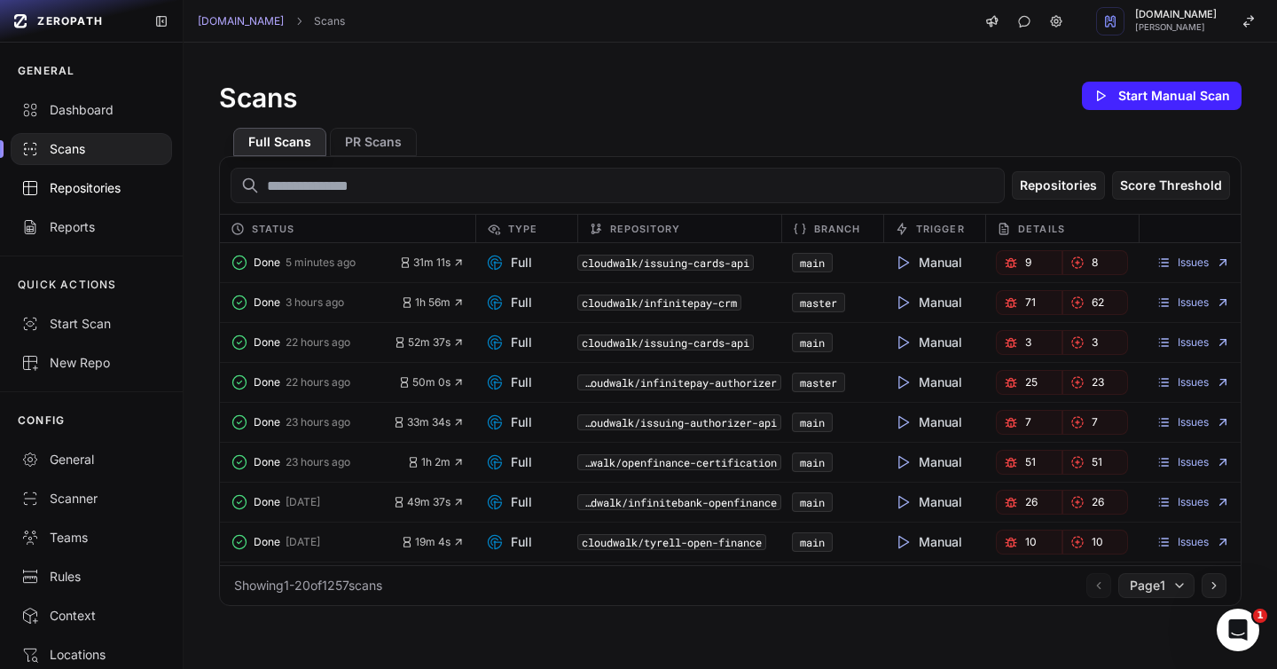
click at [92, 184] on div "Repositories" at bounding box center [91, 188] width 140 height 18
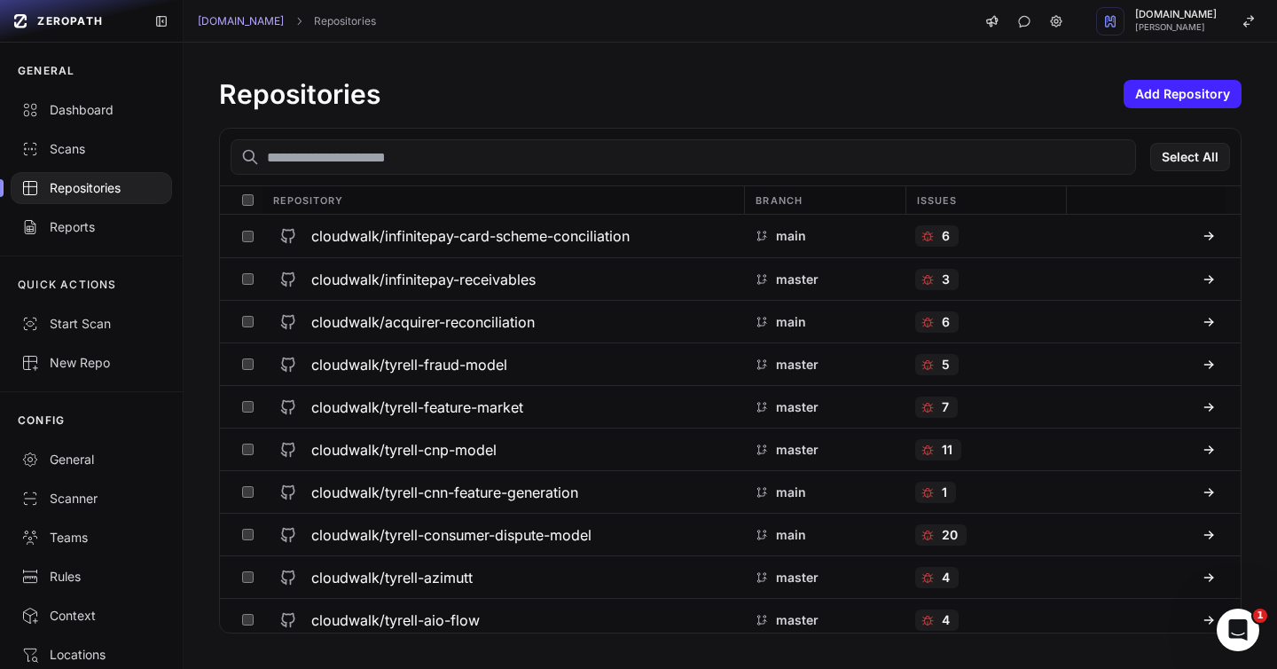
click at [355, 154] on input "text" at bounding box center [683, 156] width 905 height 35
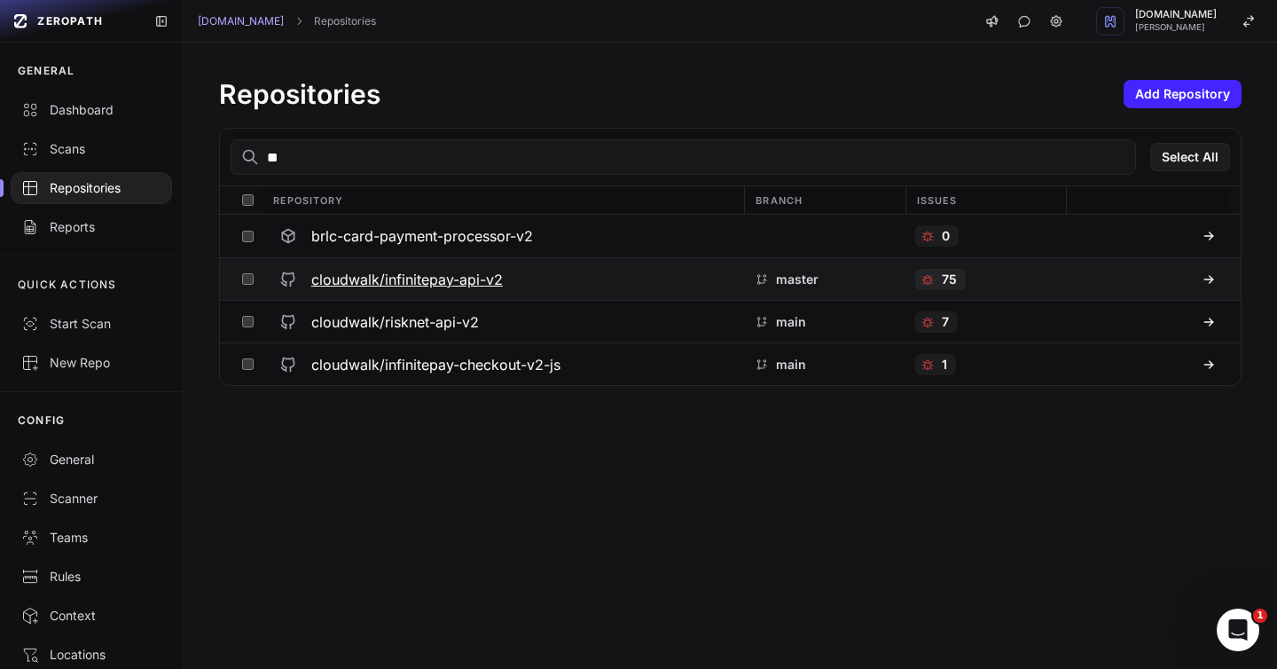
type input "**"
click at [412, 275] on h3 "cloudwalk/infinitepay-api-v2" at bounding box center [407, 279] width 192 height 21
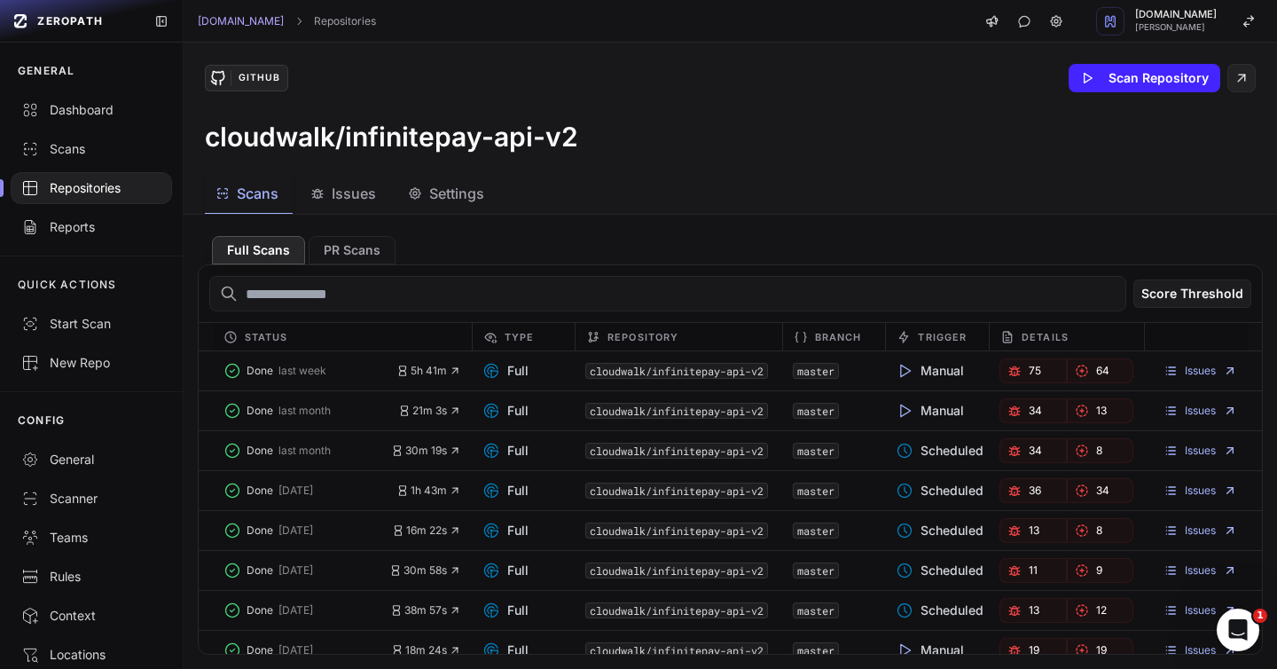
click at [355, 195] on span "Issues" at bounding box center [354, 193] width 44 height 21
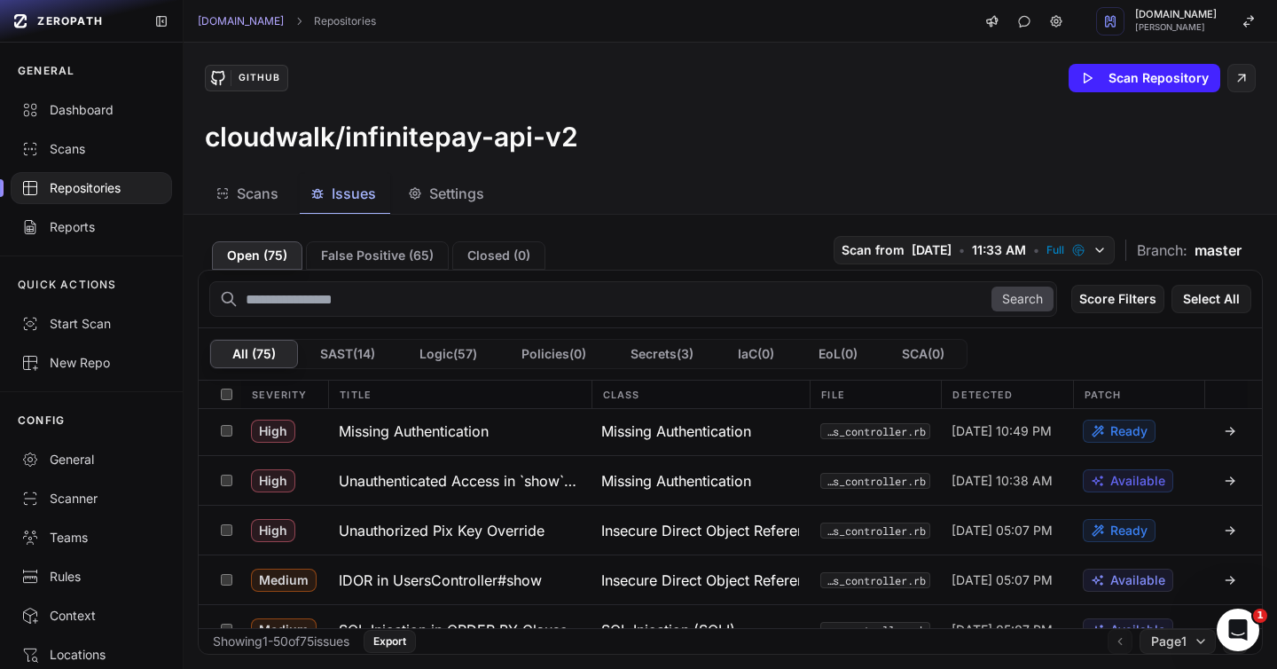
scroll to position [899, 0]
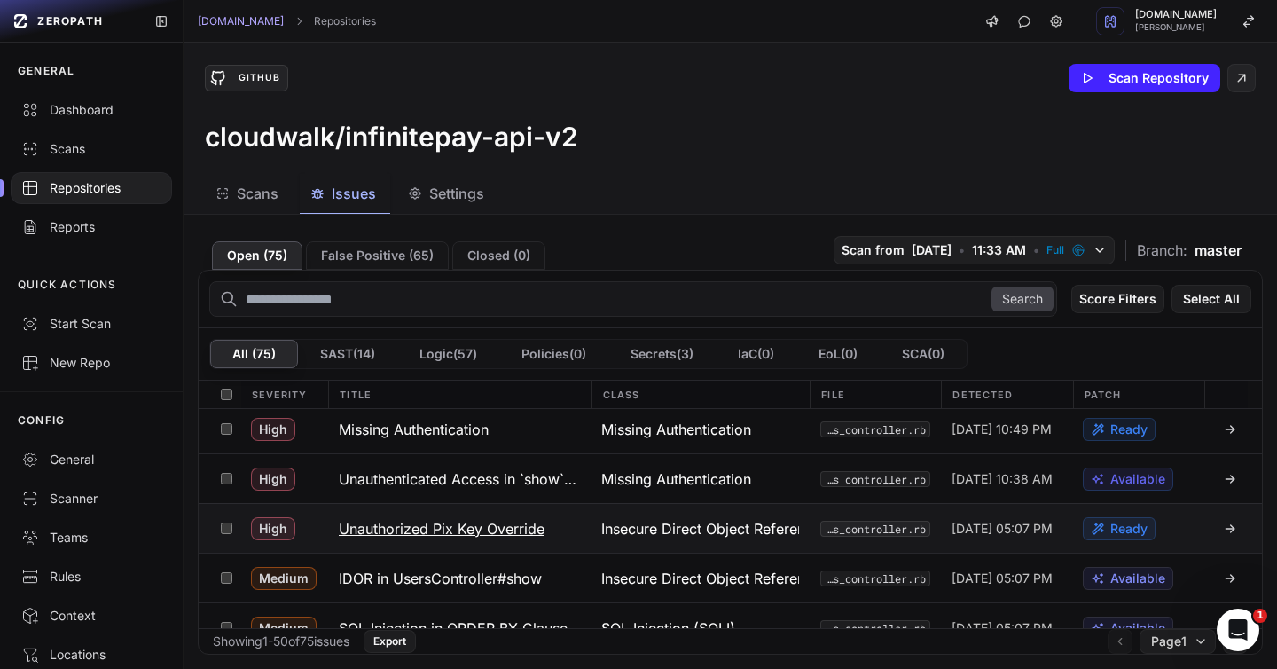
click at [405, 528] on h3 "Unauthorized Pix Key Override" at bounding box center [442, 528] width 206 height 21
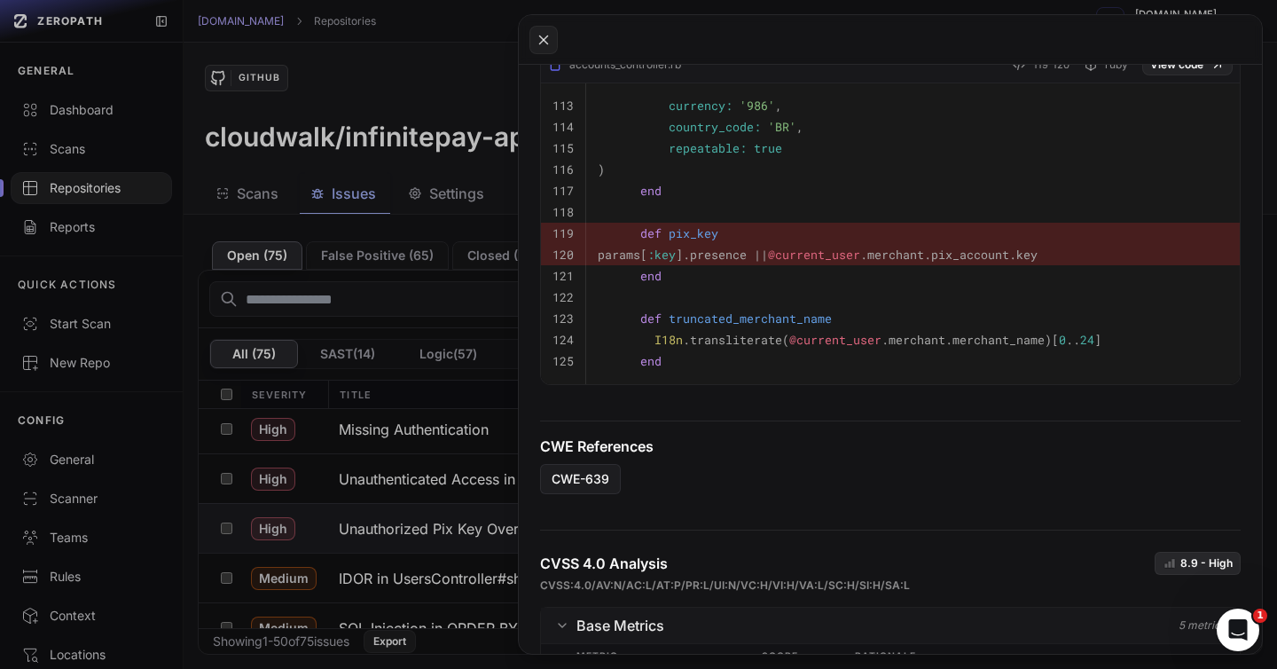
scroll to position [917, 0]
click at [691, 231] on span "pix_key" at bounding box center [694, 232] width 50 height 16
copy span "pix_key"
click at [450, 395] on button at bounding box center [638, 334] width 1277 height 669
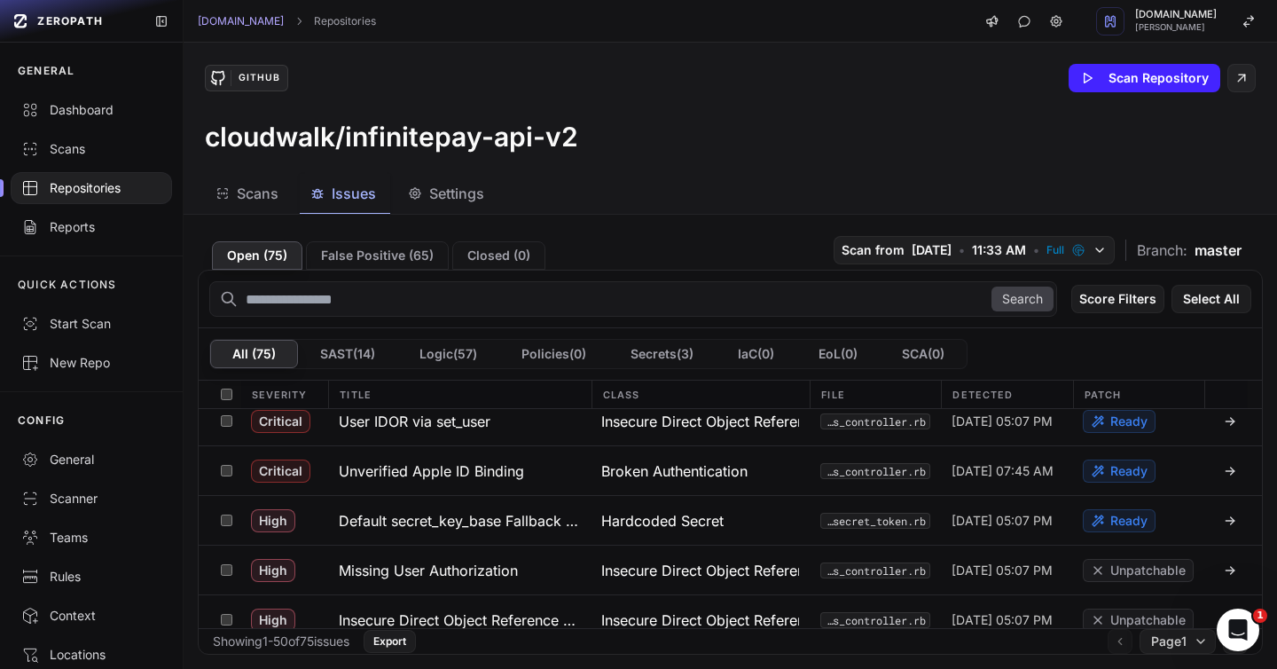
scroll to position [213, 0]
click at [410, 474] on h3 "Unverified Apple ID Binding" at bounding box center [431, 469] width 185 height 21
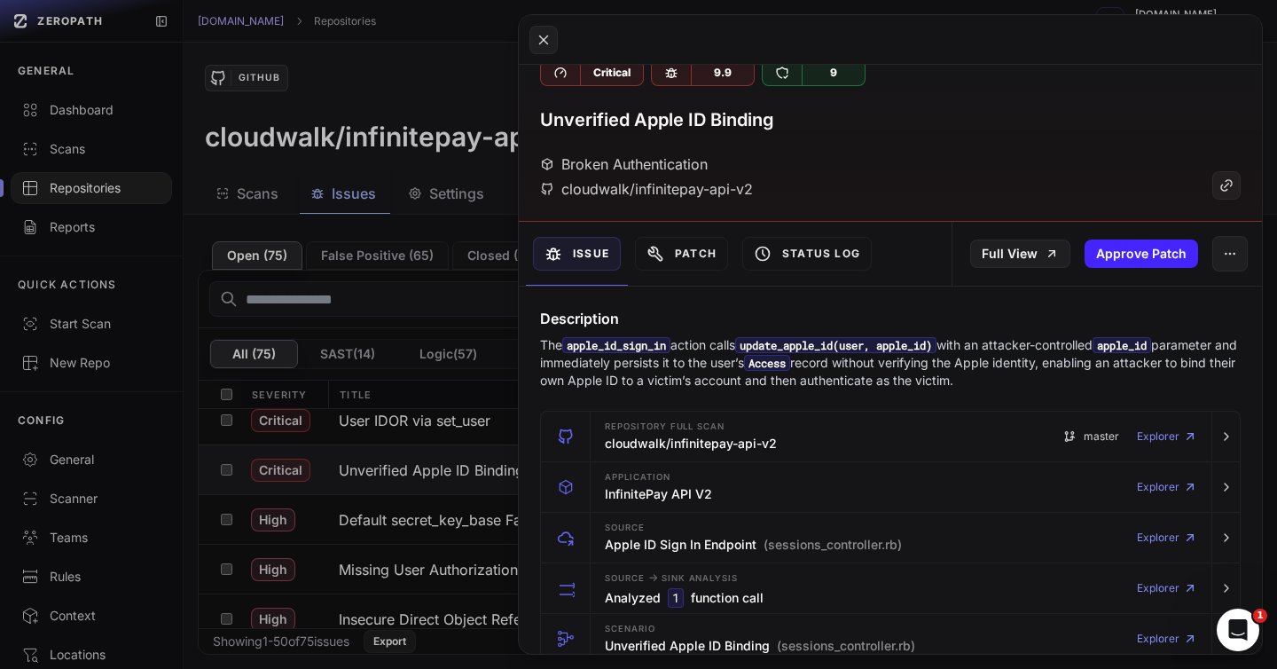
scroll to position [15, 0]
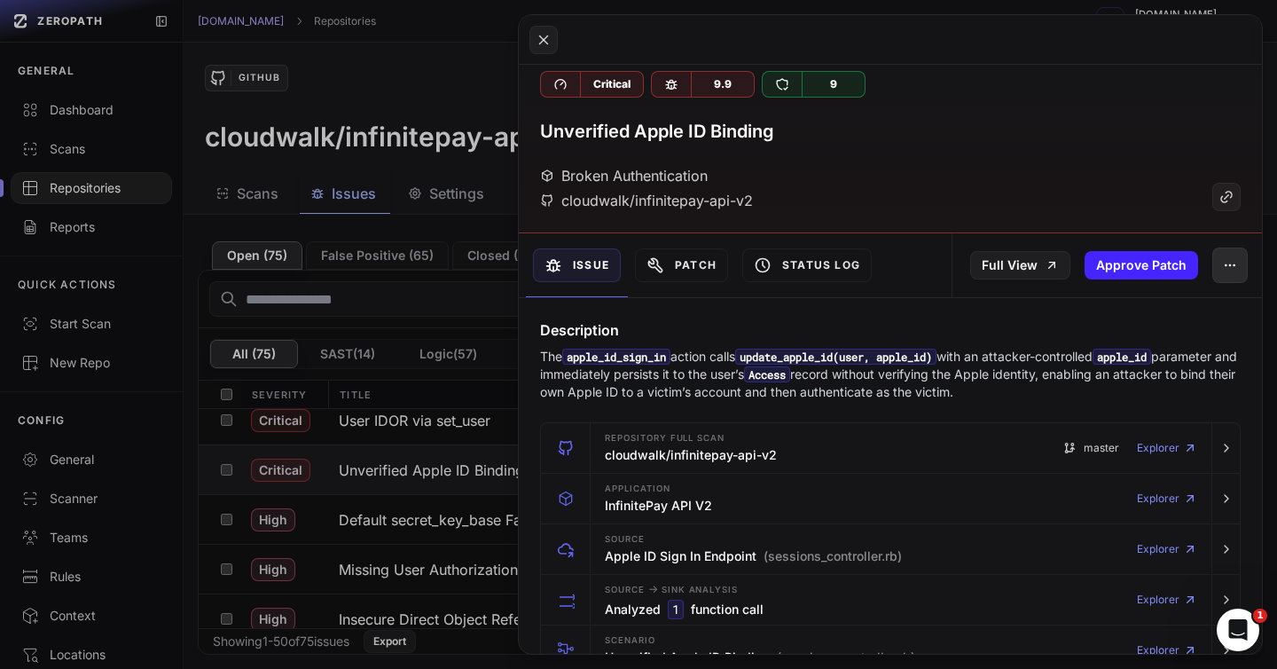
click at [1218, 266] on button "button" at bounding box center [1229, 264] width 35 height 35
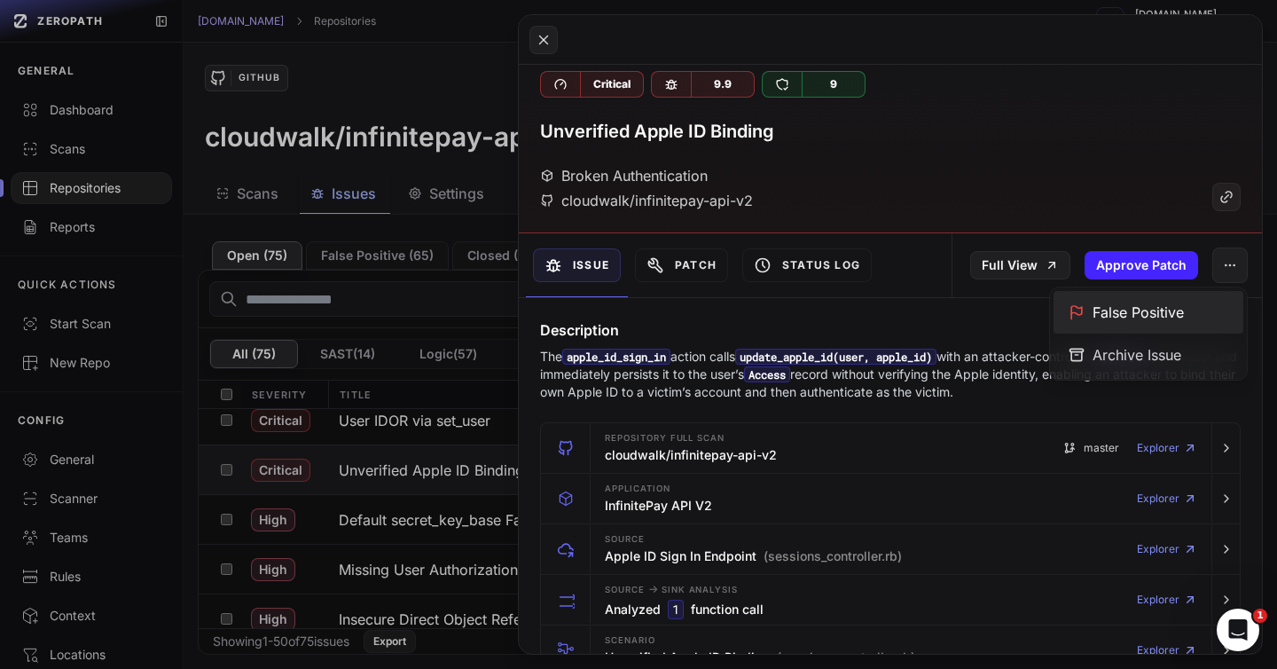
click at [1130, 307] on div "False Positive" at bounding box center [1148, 312] width 190 height 43
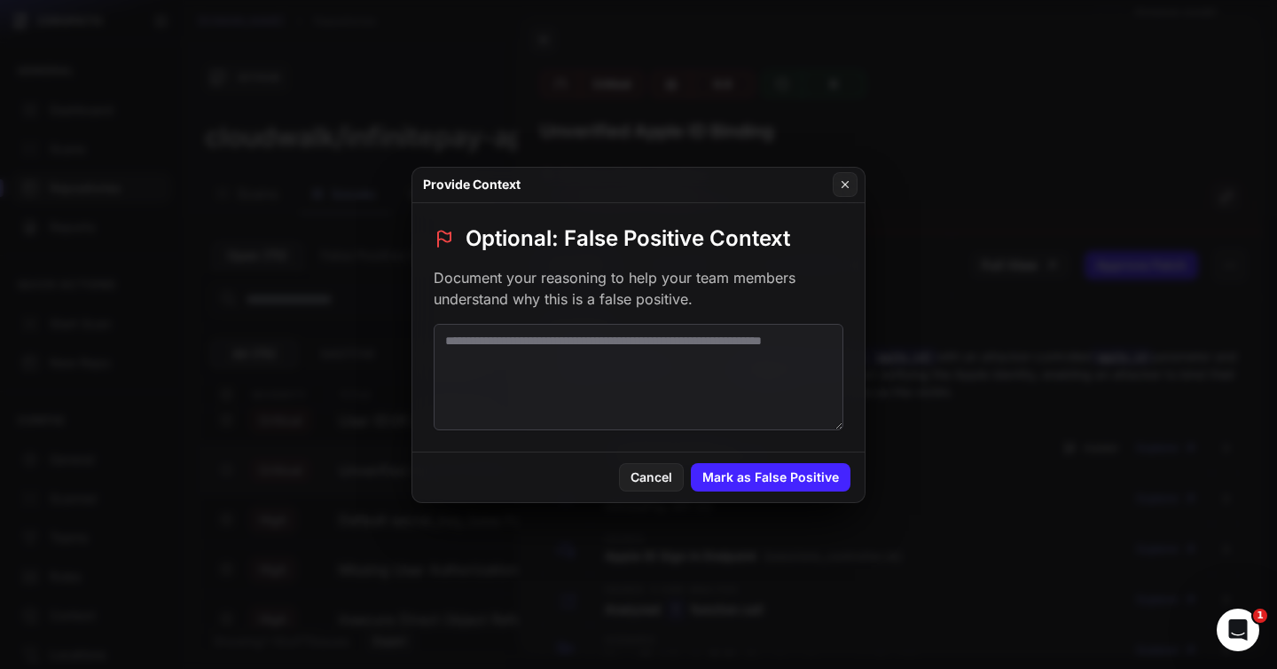
click at [585, 364] on textarea at bounding box center [639, 377] width 410 height 106
type textarea "**********"
click at [842, 182] on icon at bounding box center [845, 185] width 6 height 6
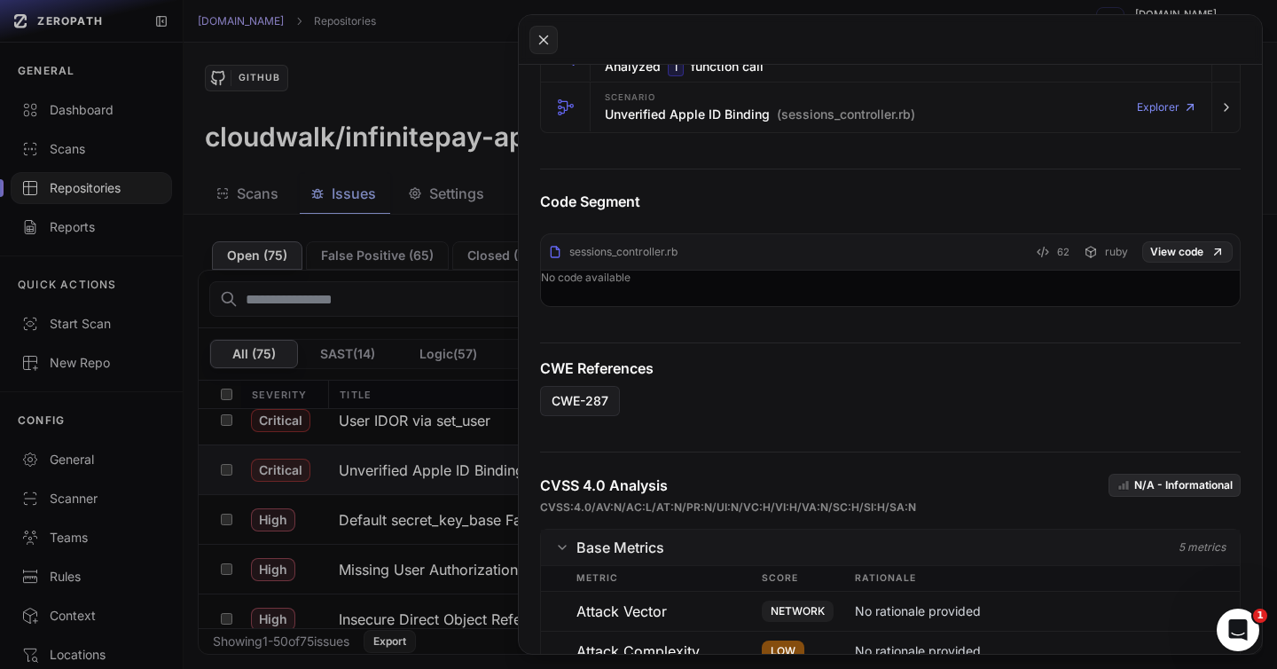
scroll to position [522, 0]
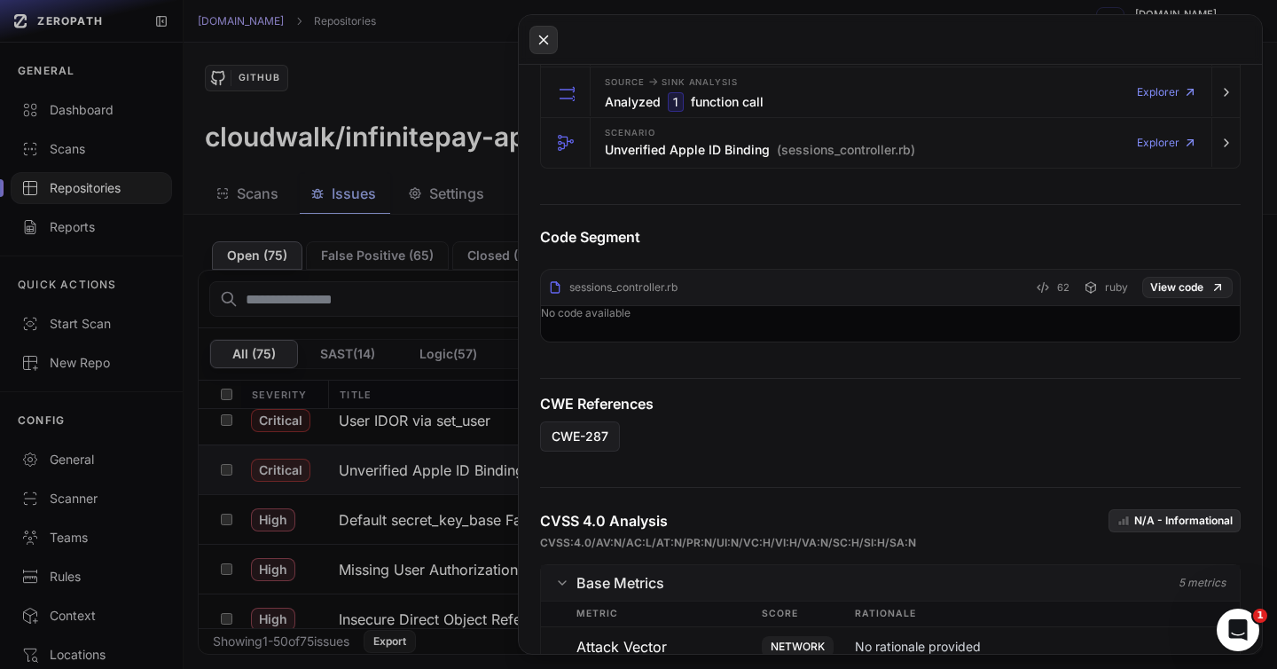
click at [547, 38] on icon at bounding box center [544, 39] width 16 height 21
